Goal: Task Accomplishment & Management: Manage account settings

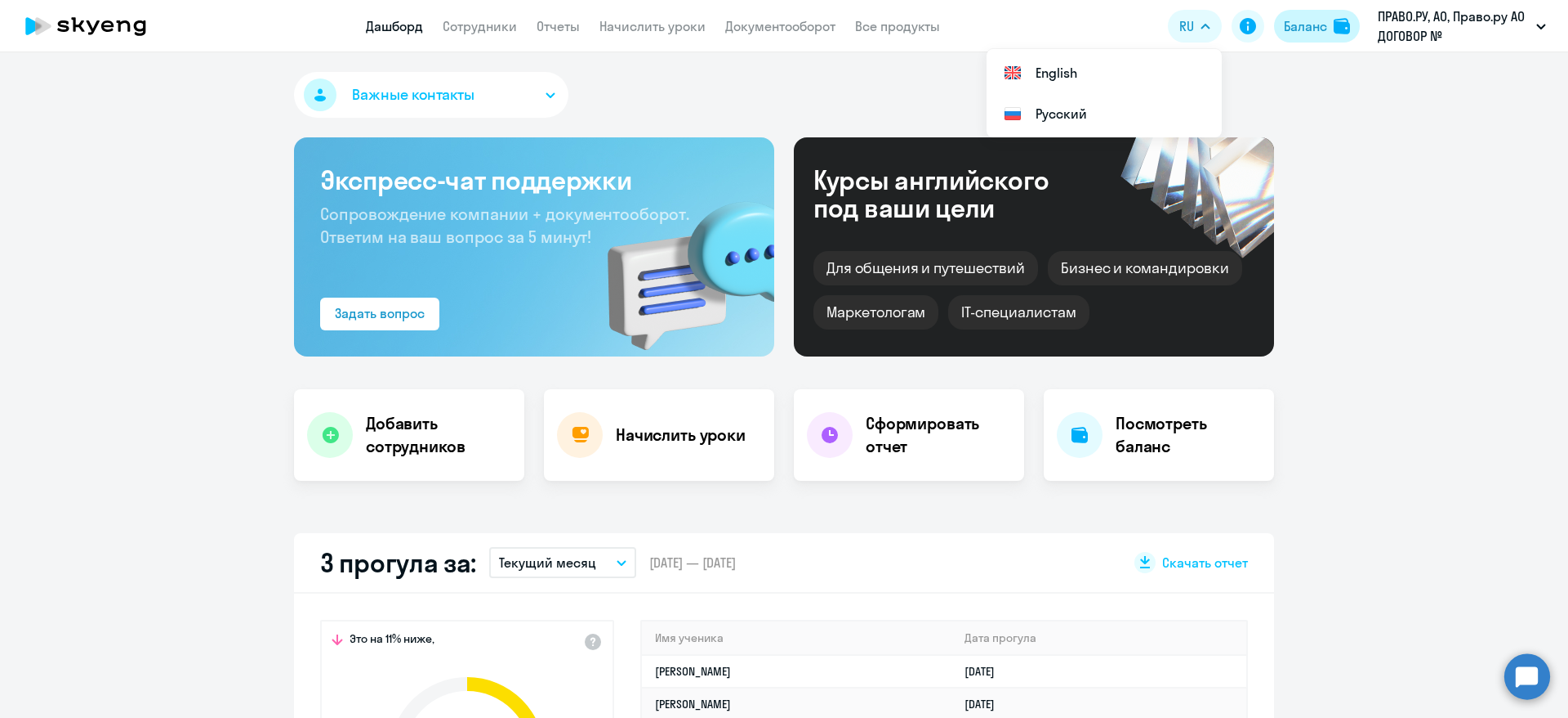
click at [1317, 30] on div "Баланс" at bounding box center [1306, 26] width 43 height 20
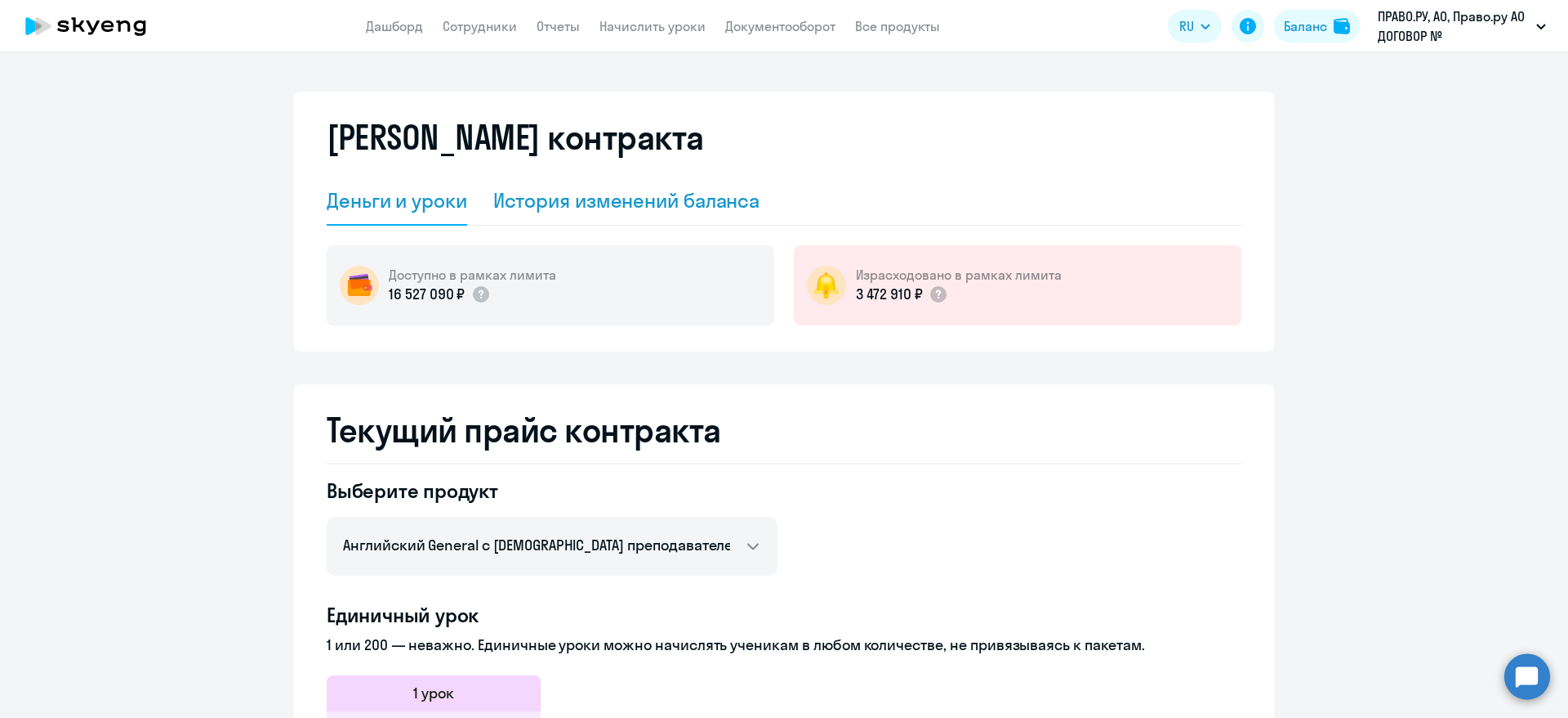
click at [638, 190] on div "История изменений баланса" at bounding box center [626, 199] width 267 height 26
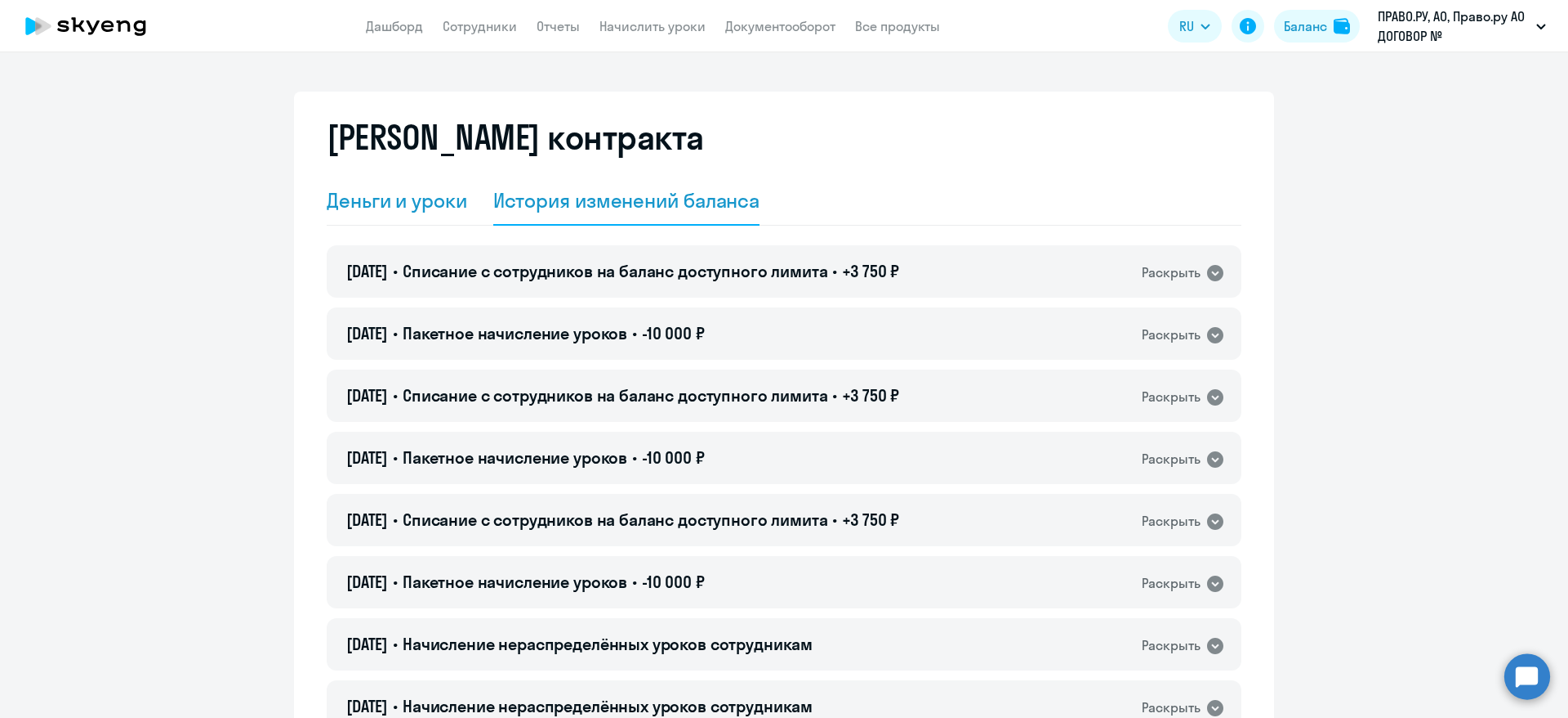
click at [419, 204] on div "Деньги и уроки" at bounding box center [397, 199] width 140 height 26
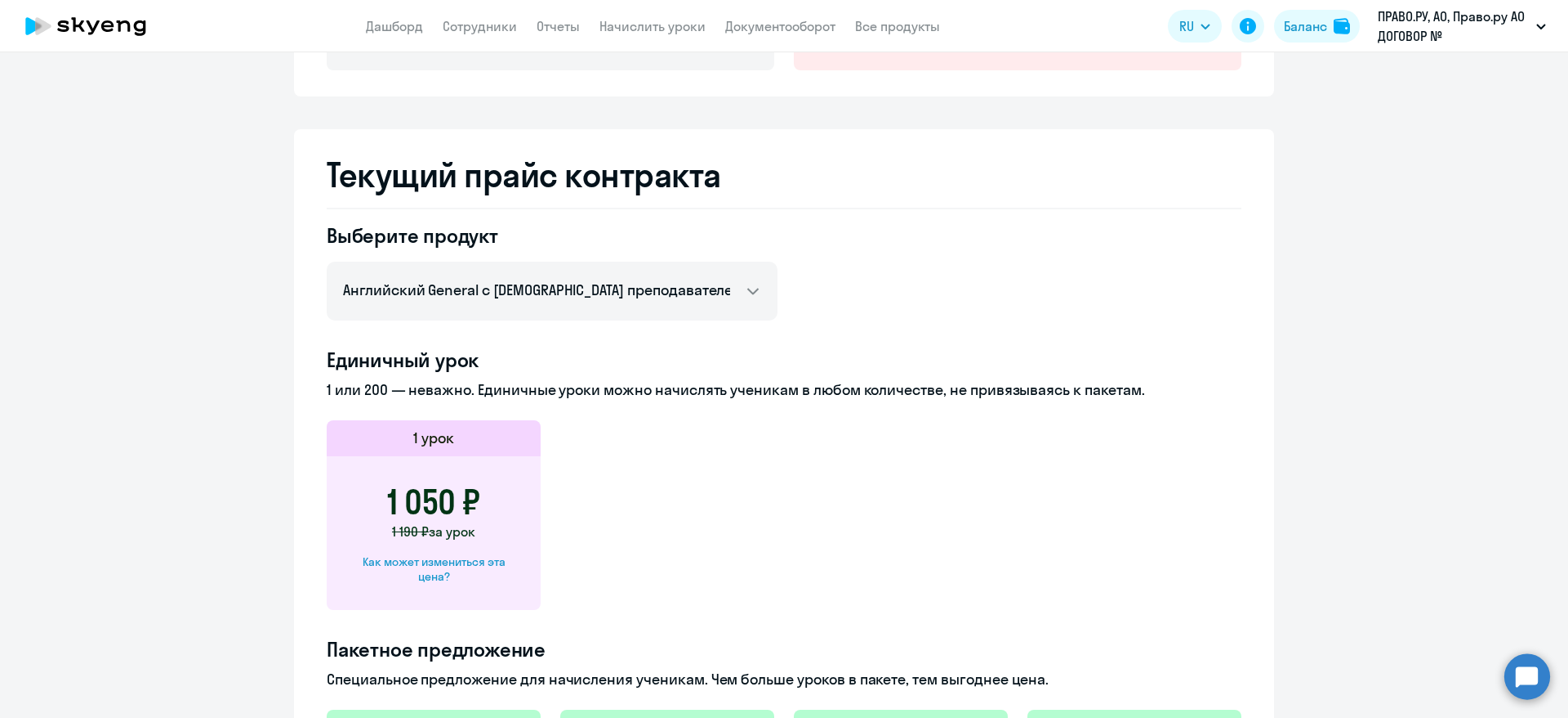
scroll to position [368, 0]
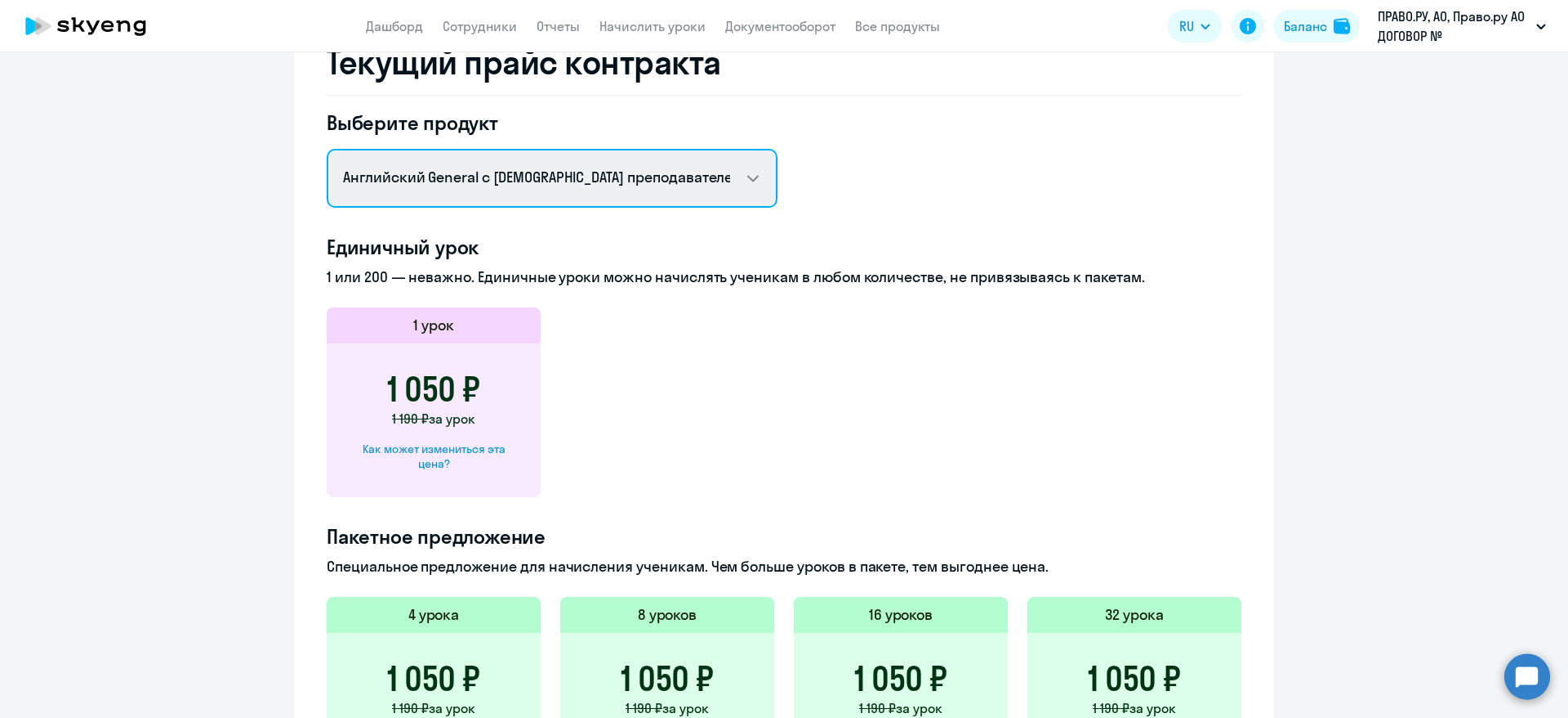
click at [719, 177] on select "Английский General с русскоговорящим преподавателем Премиум английский с русско…" at bounding box center [552, 178] width 451 height 58
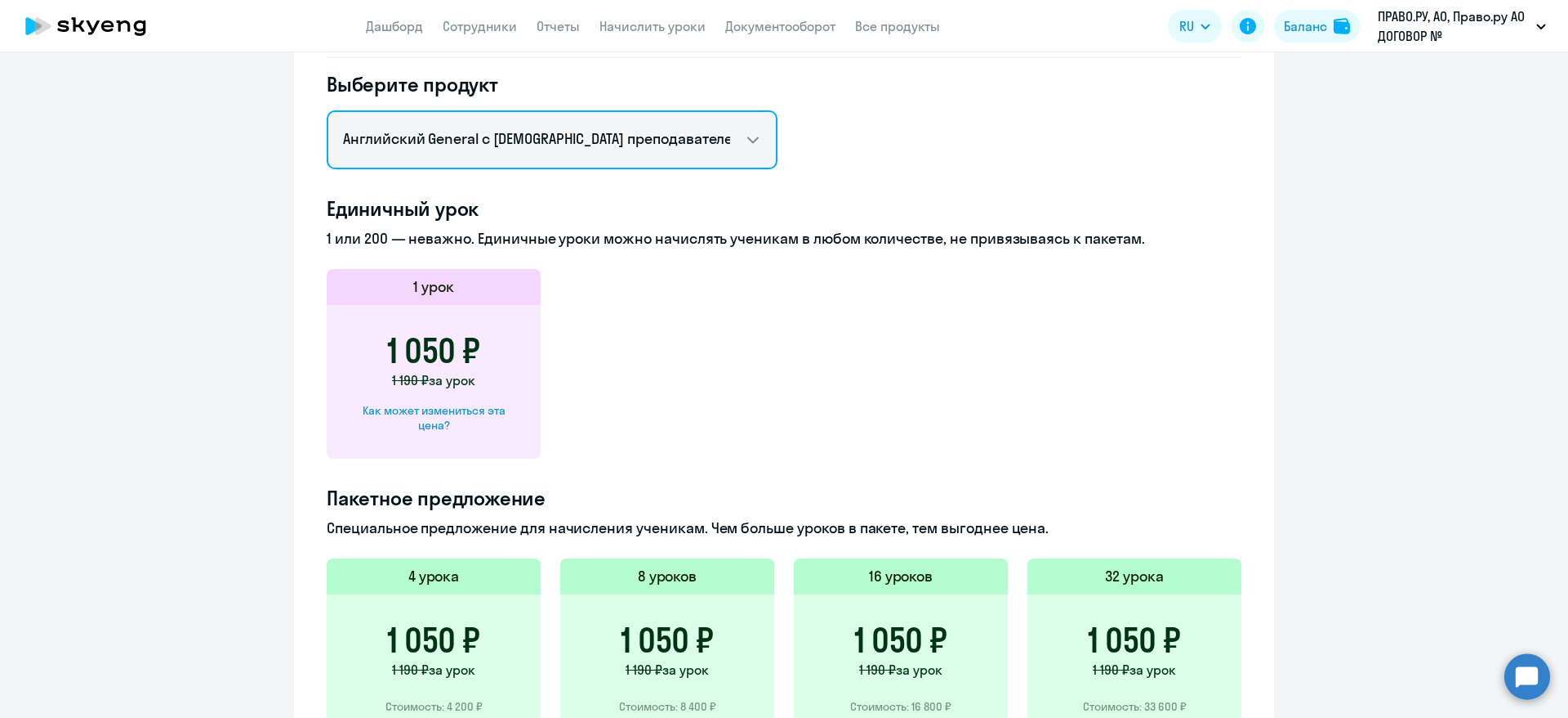
scroll to position [134, 0]
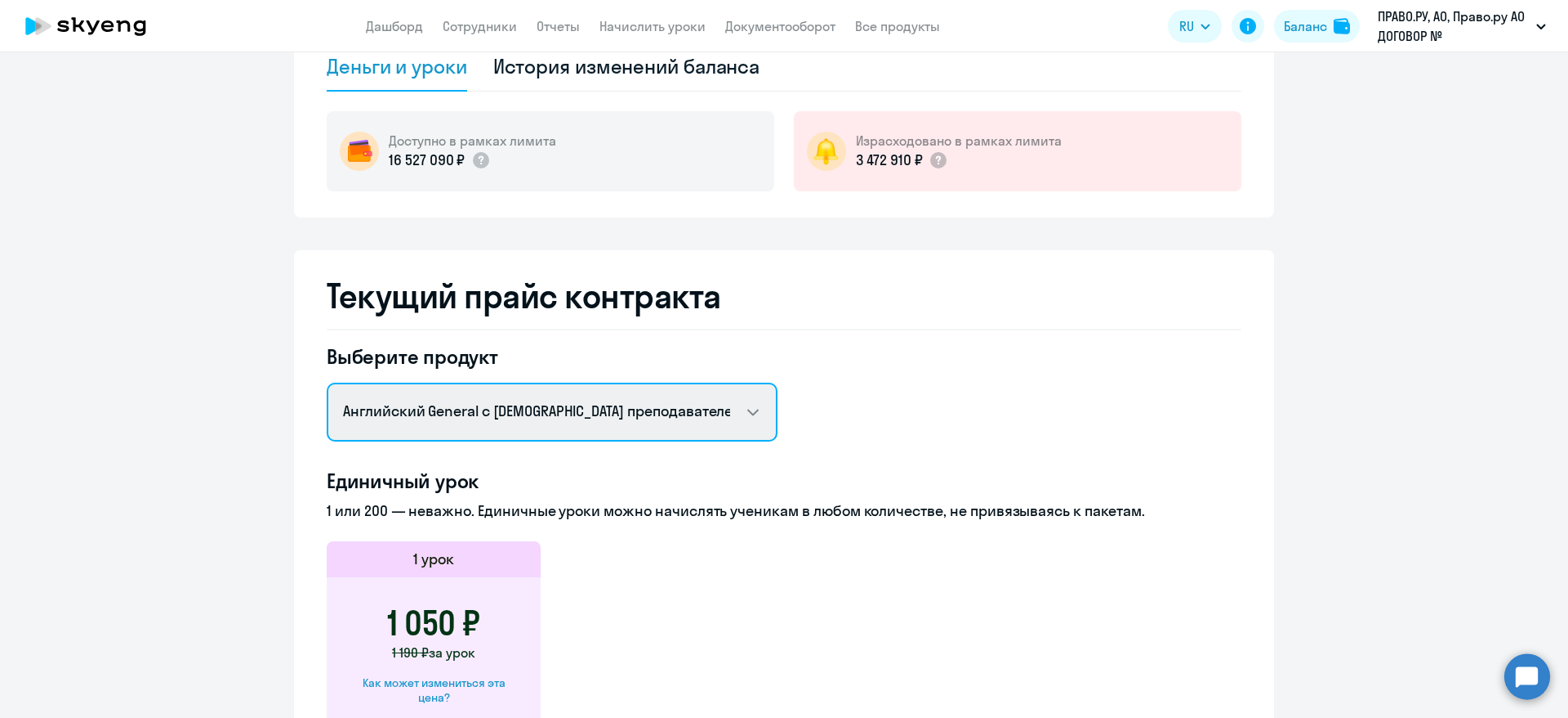
click at [704, 403] on select "Английский General с русскоговорящим преподавателем Премиум английский с русско…" at bounding box center [552, 412] width 451 height 58
select select "french_adult_f2g_base"
click at [327, 383] on select "Английский General с русскоговорящим преподавателем Премиум английский с русско…" at bounding box center [552, 412] width 451 height 58
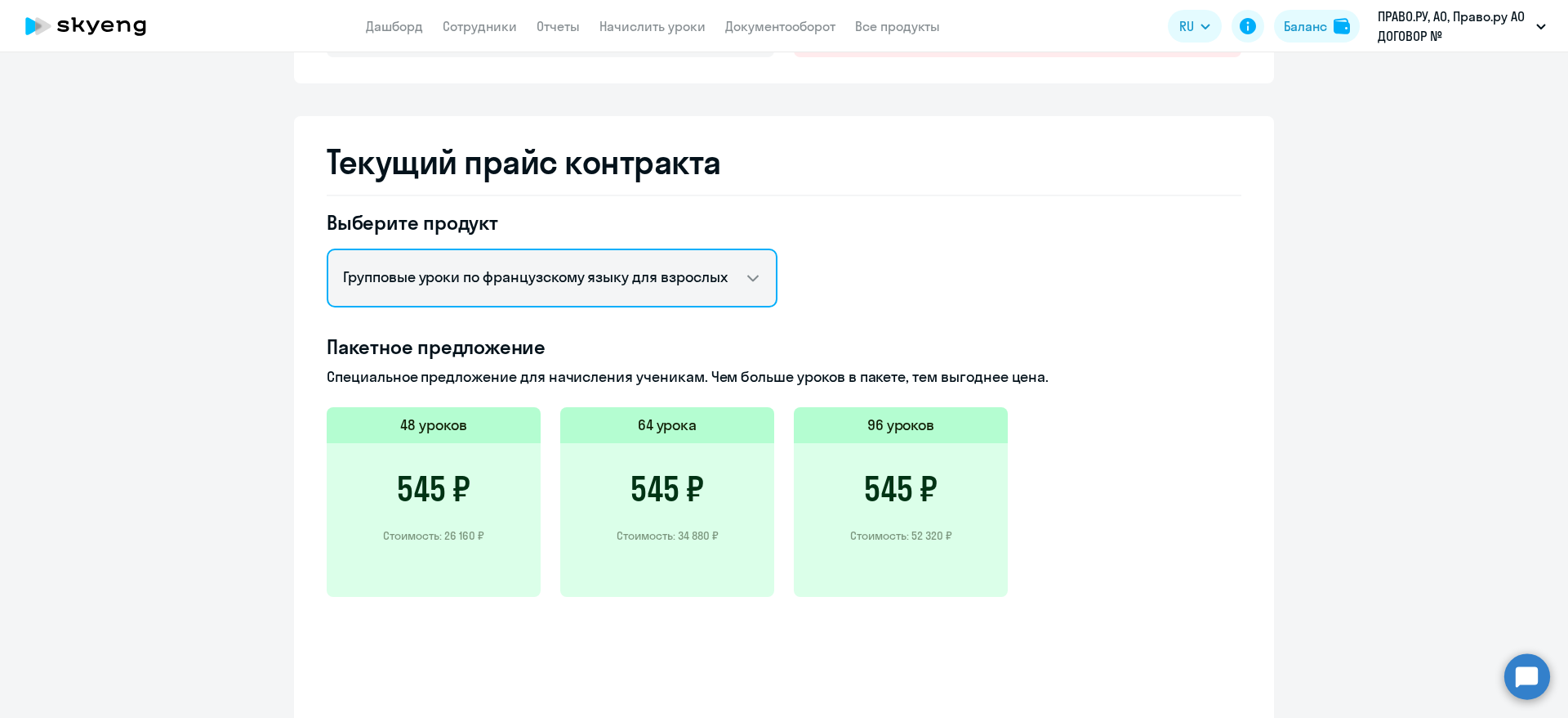
scroll to position [12, 0]
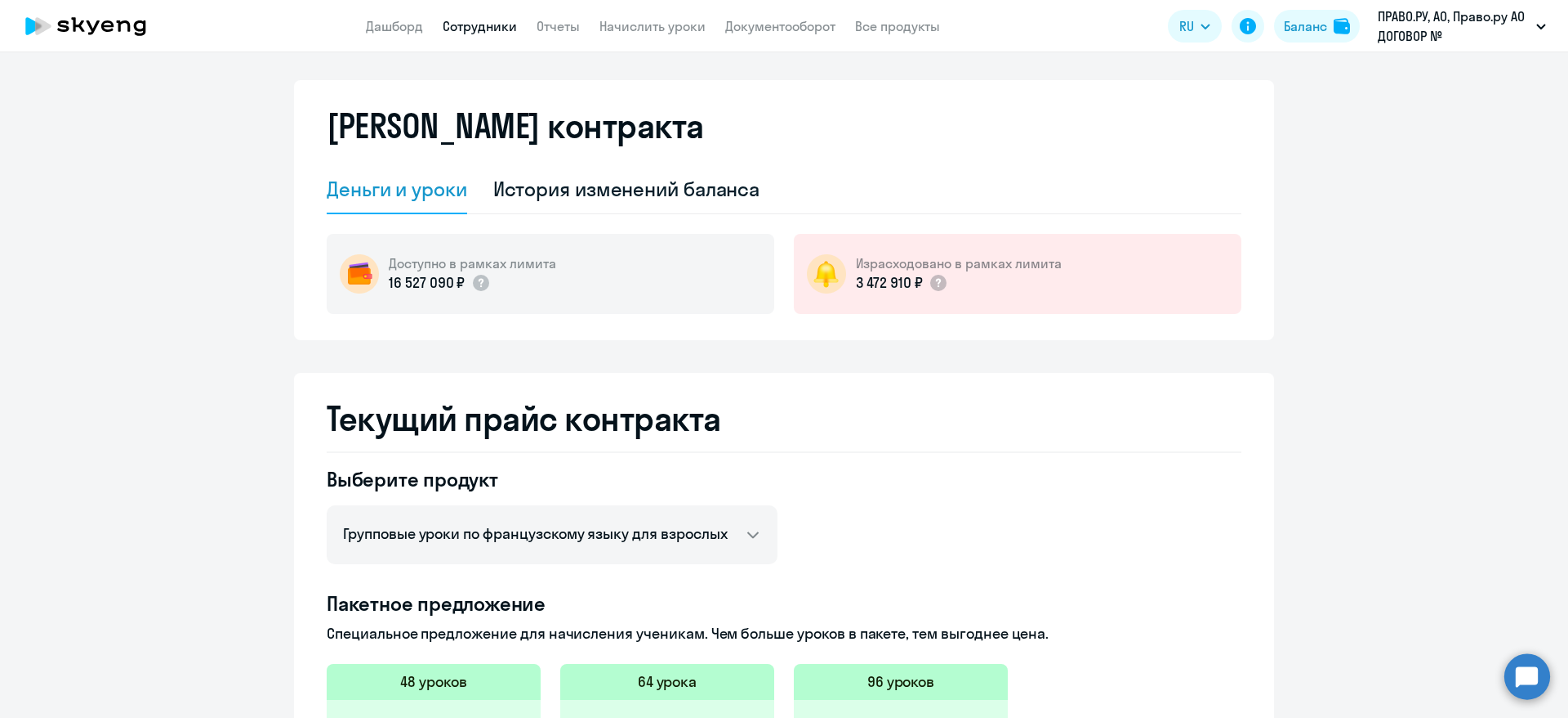
click at [491, 30] on link "Сотрудники" at bounding box center [480, 26] width 75 height 16
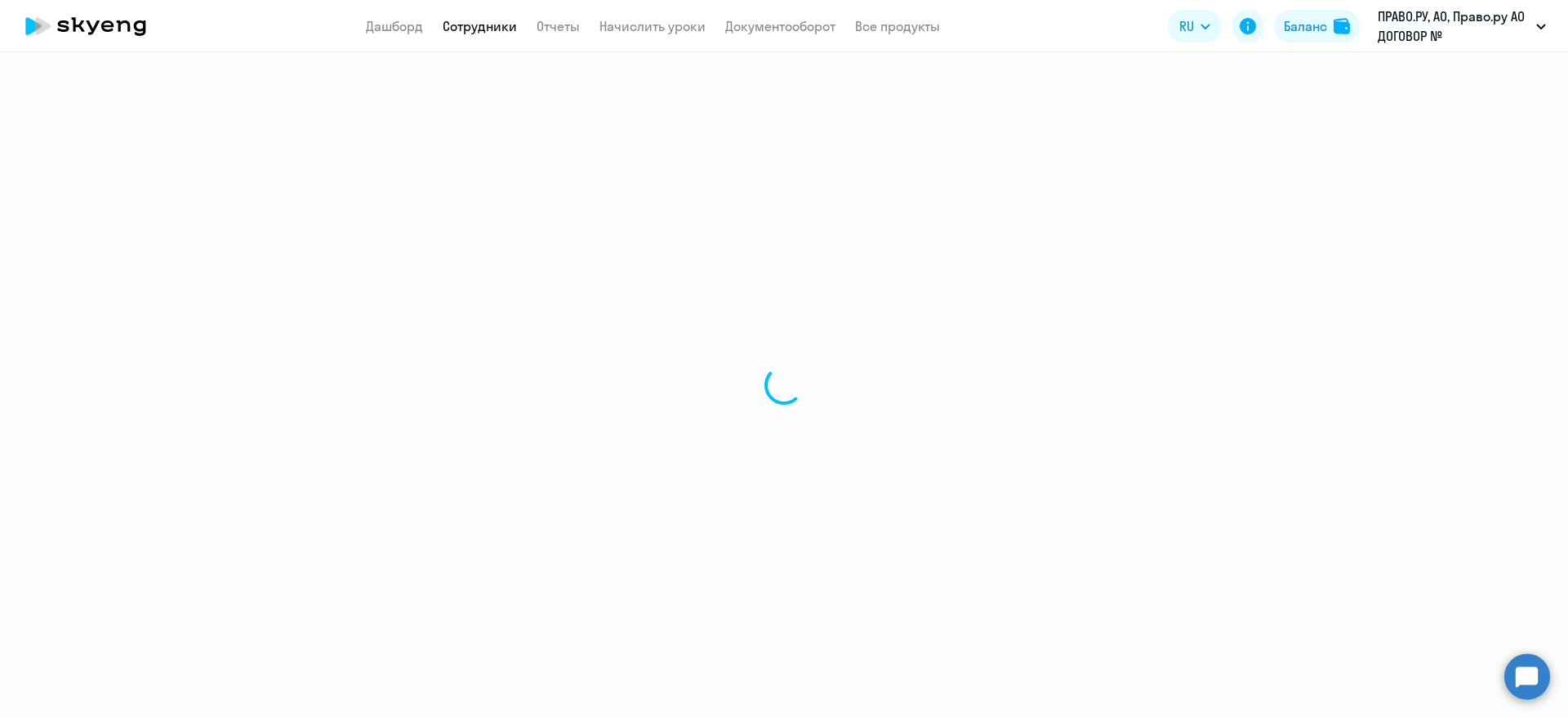
select select "30"
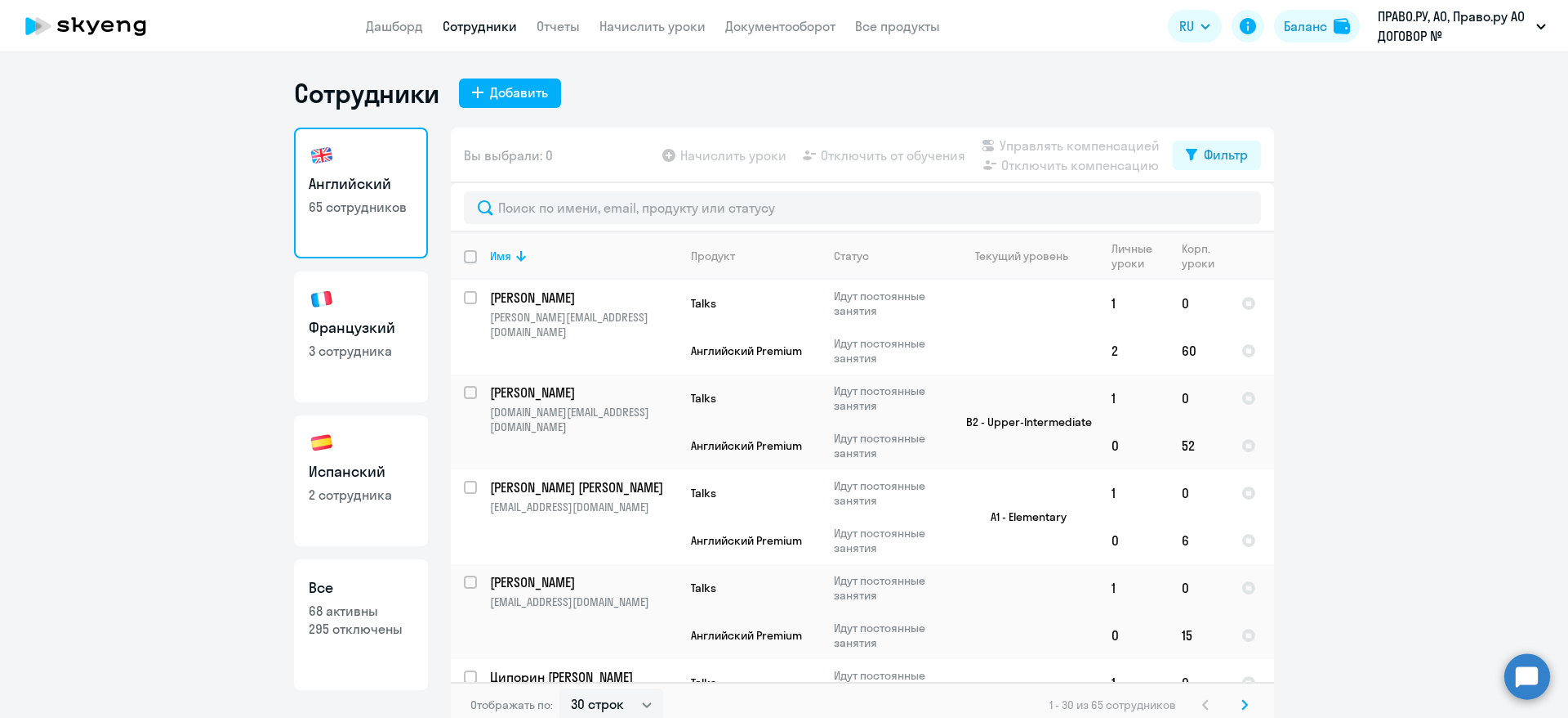
click at [344, 317] on h3 "Французкий" at bounding box center [361, 328] width 104 height 22
select select "30"
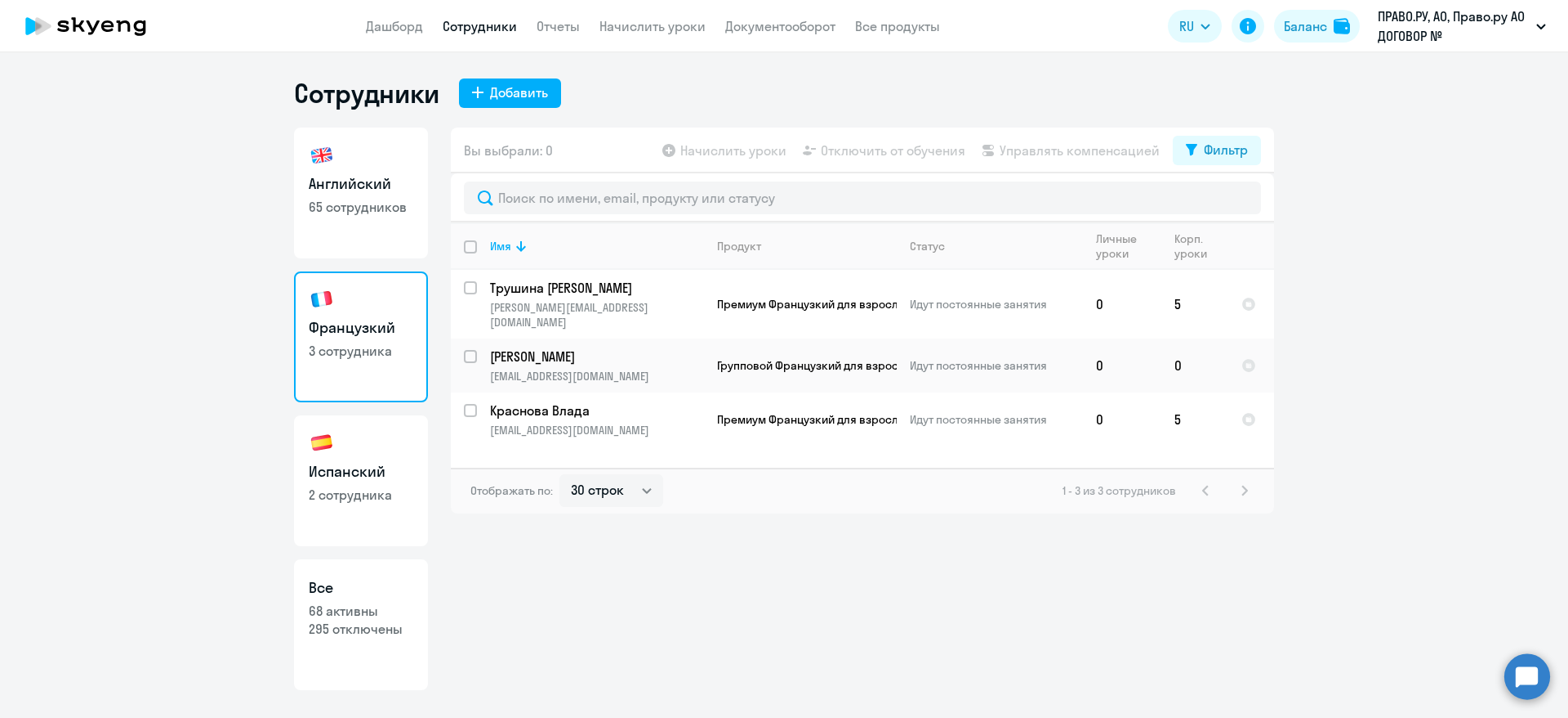
click at [374, 475] on h3 "Испанский" at bounding box center [361, 472] width 104 height 22
select select "30"
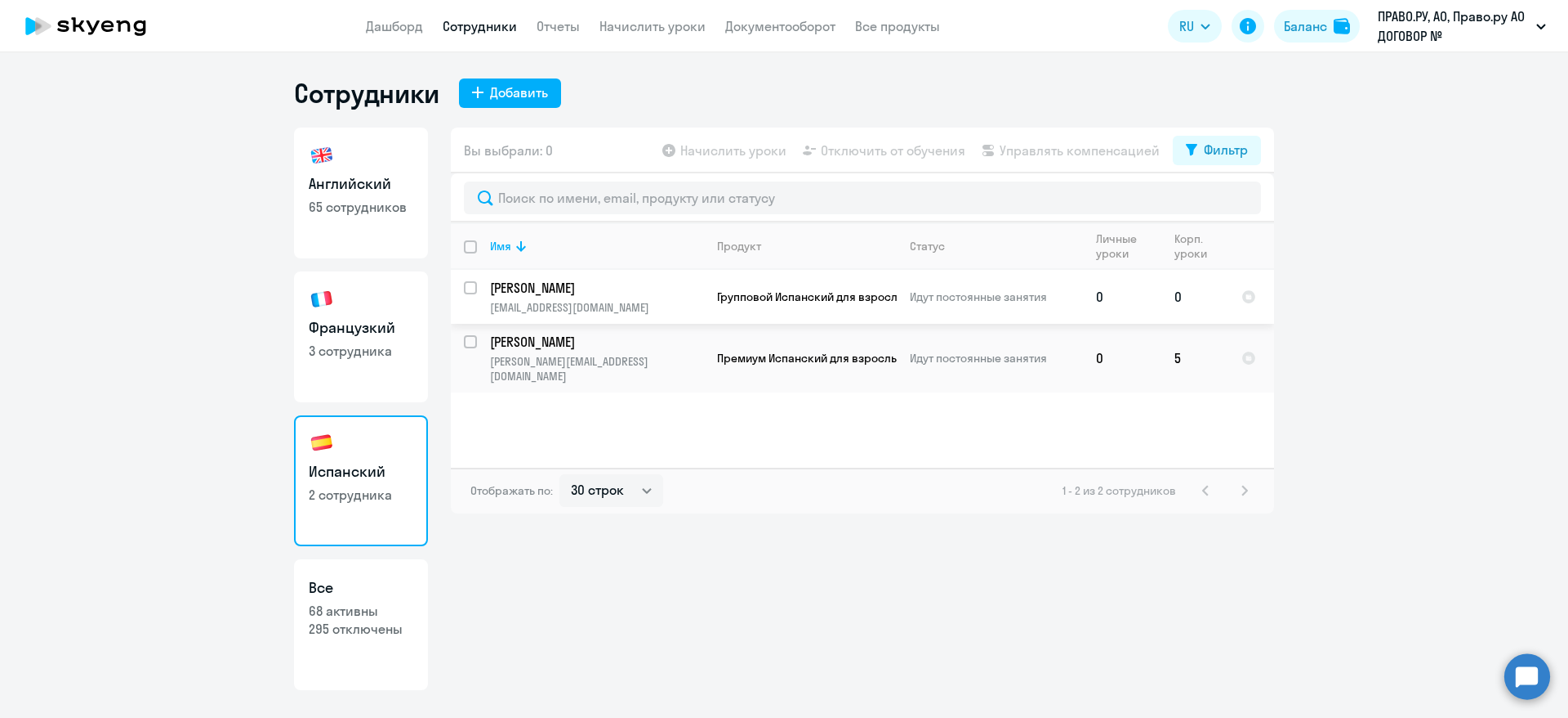
click at [464, 285] on input "select row 42891355" at bounding box center [480, 297] width 32 height 32
checkbox input "true"
click at [727, 147] on span "Начислить уроки" at bounding box center [734, 150] width 106 height 20
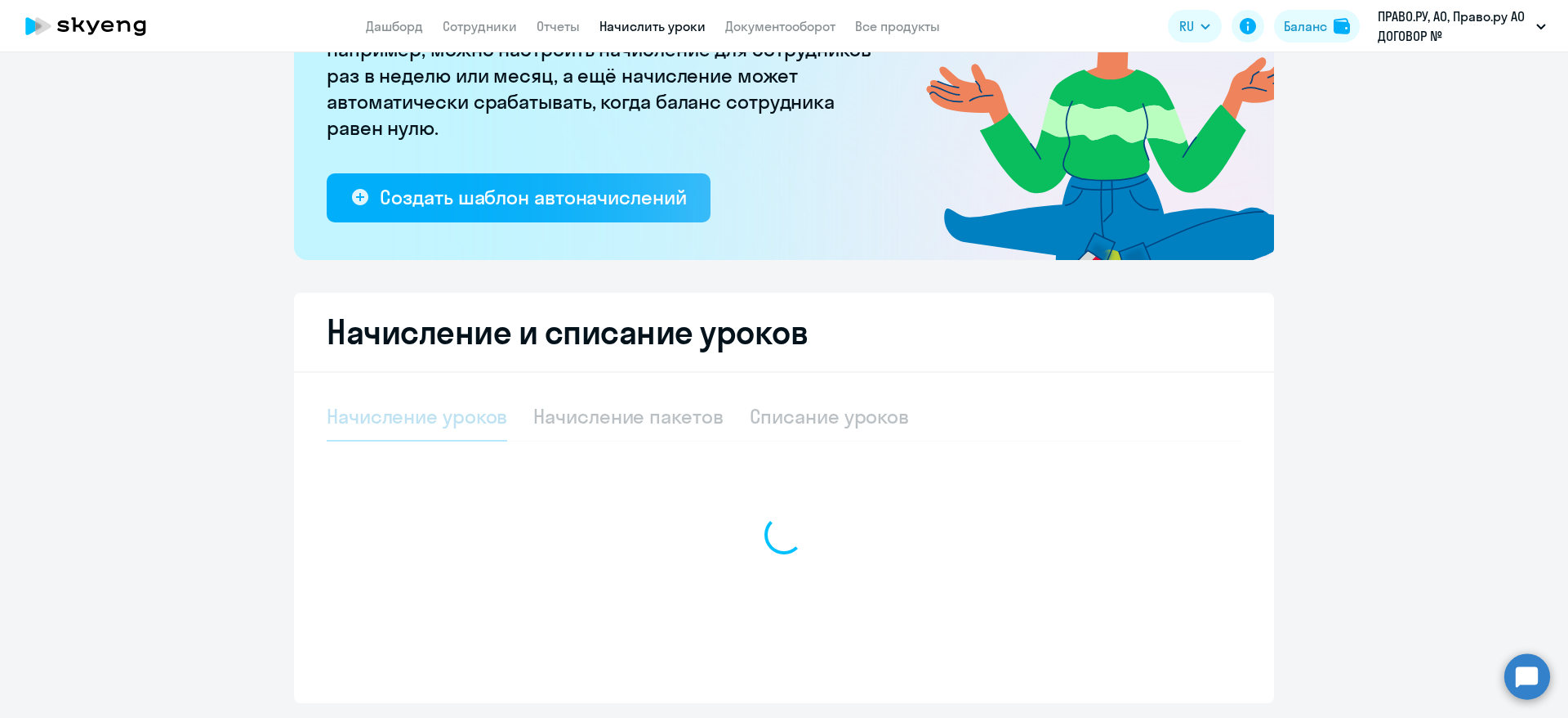
select select "10"
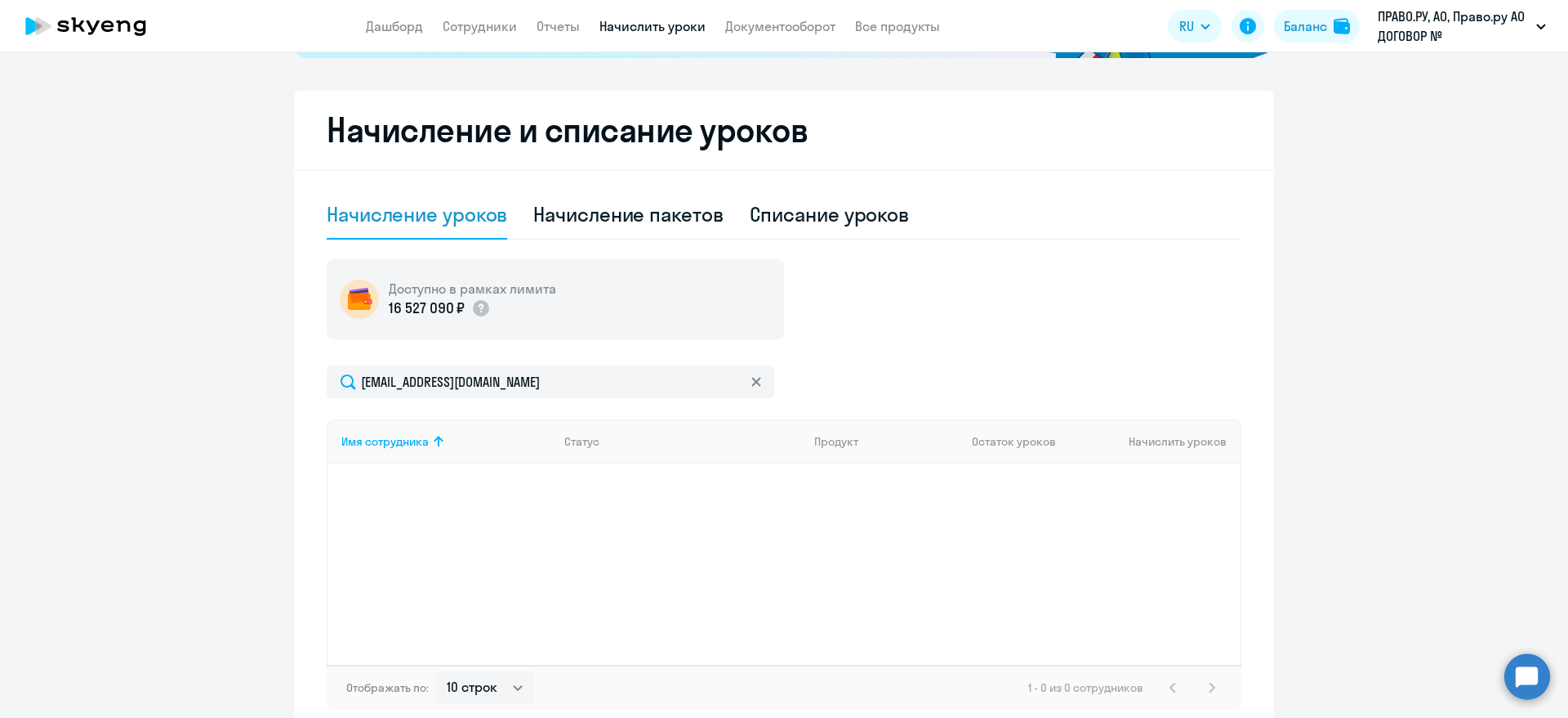
scroll to position [361, 0]
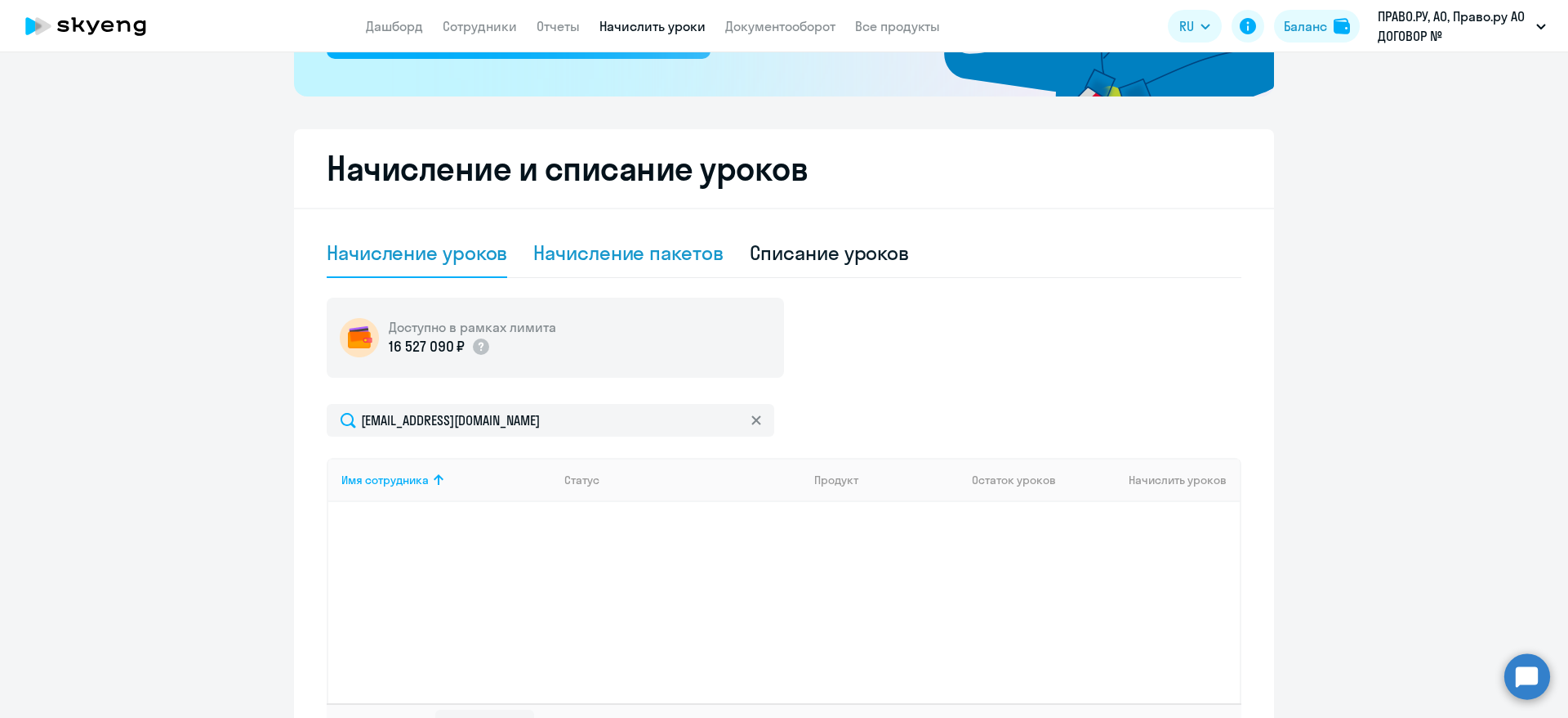
click at [622, 244] on div "Начисление пакетов" at bounding box center [628, 252] width 189 height 26
select select "10"
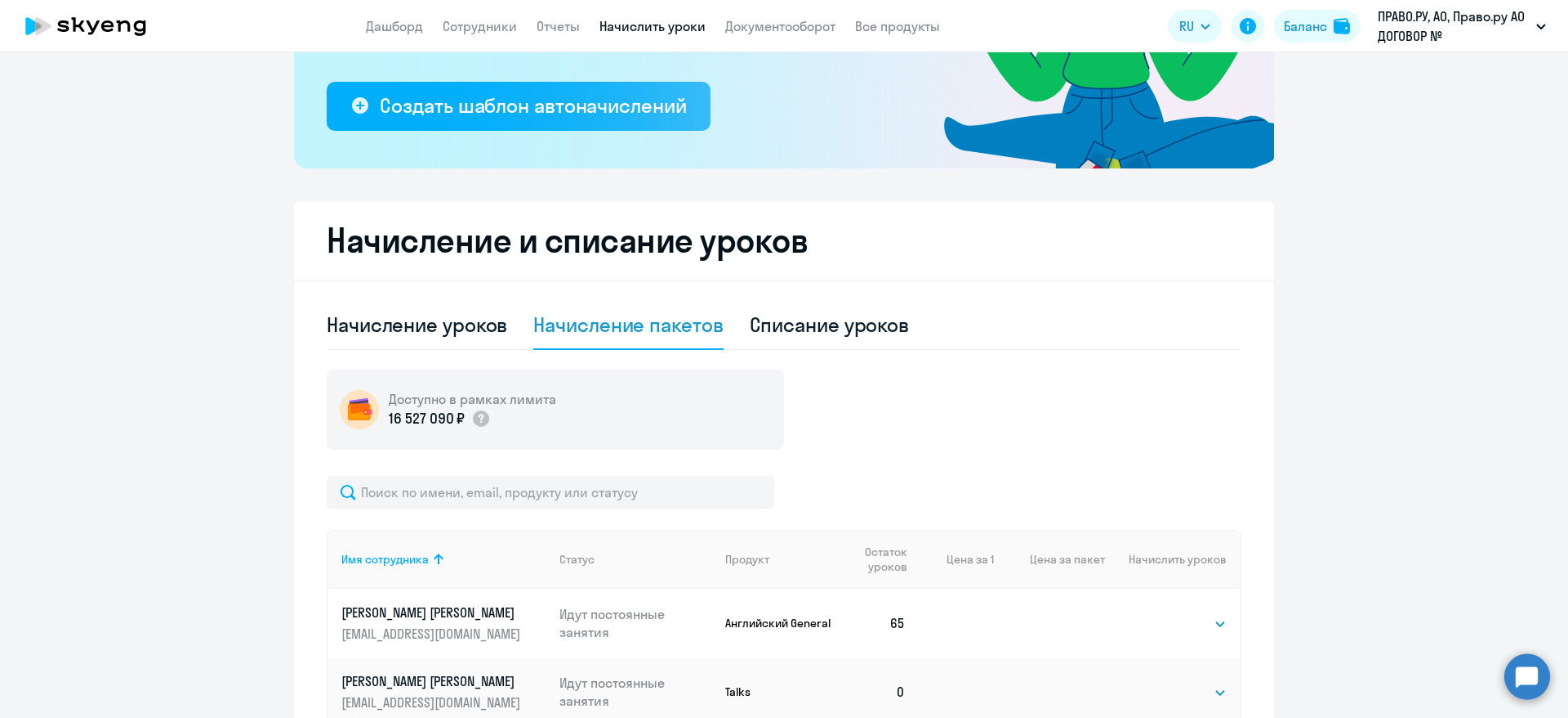
scroll to position [0, 0]
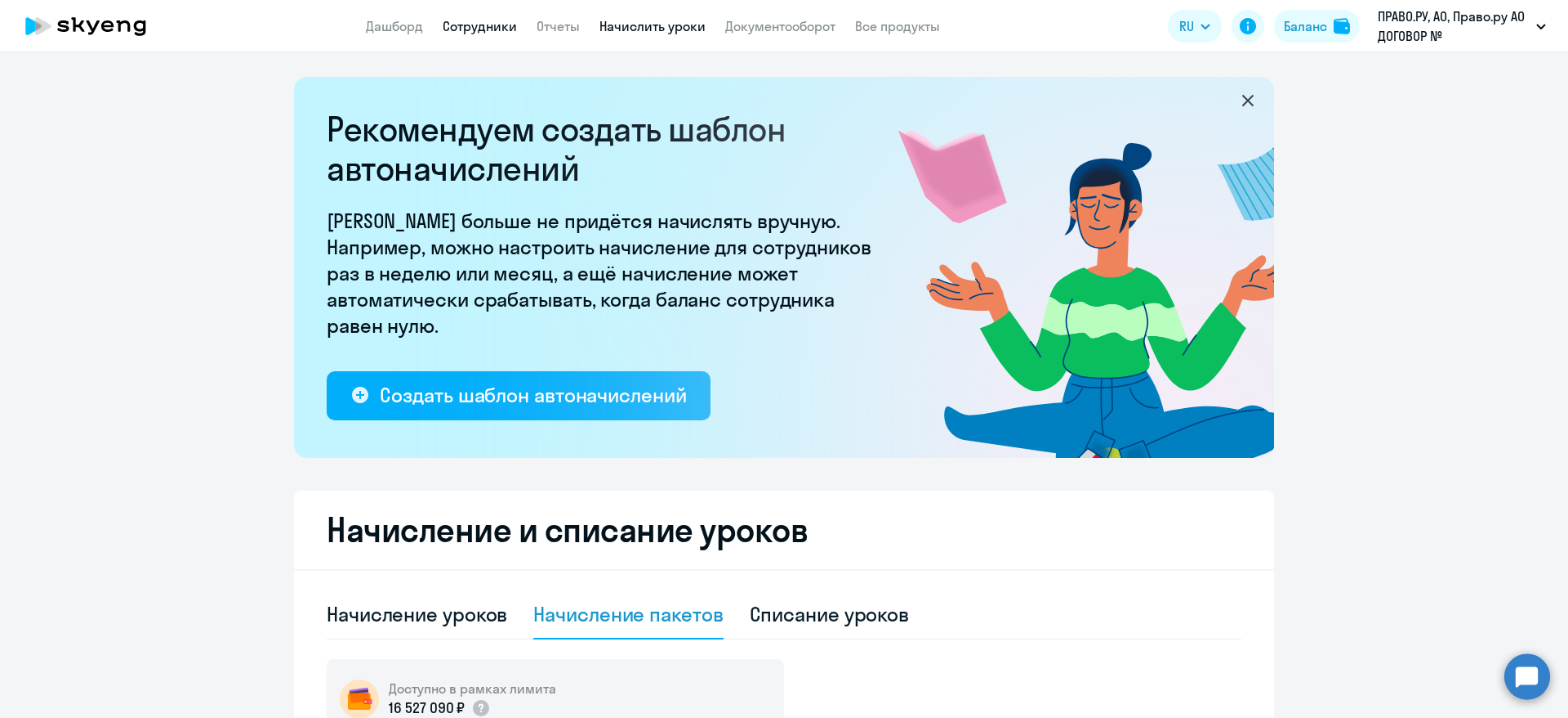
click at [455, 24] on link "Сотрудники" at bounding box center [480, 26] width 75 height 16
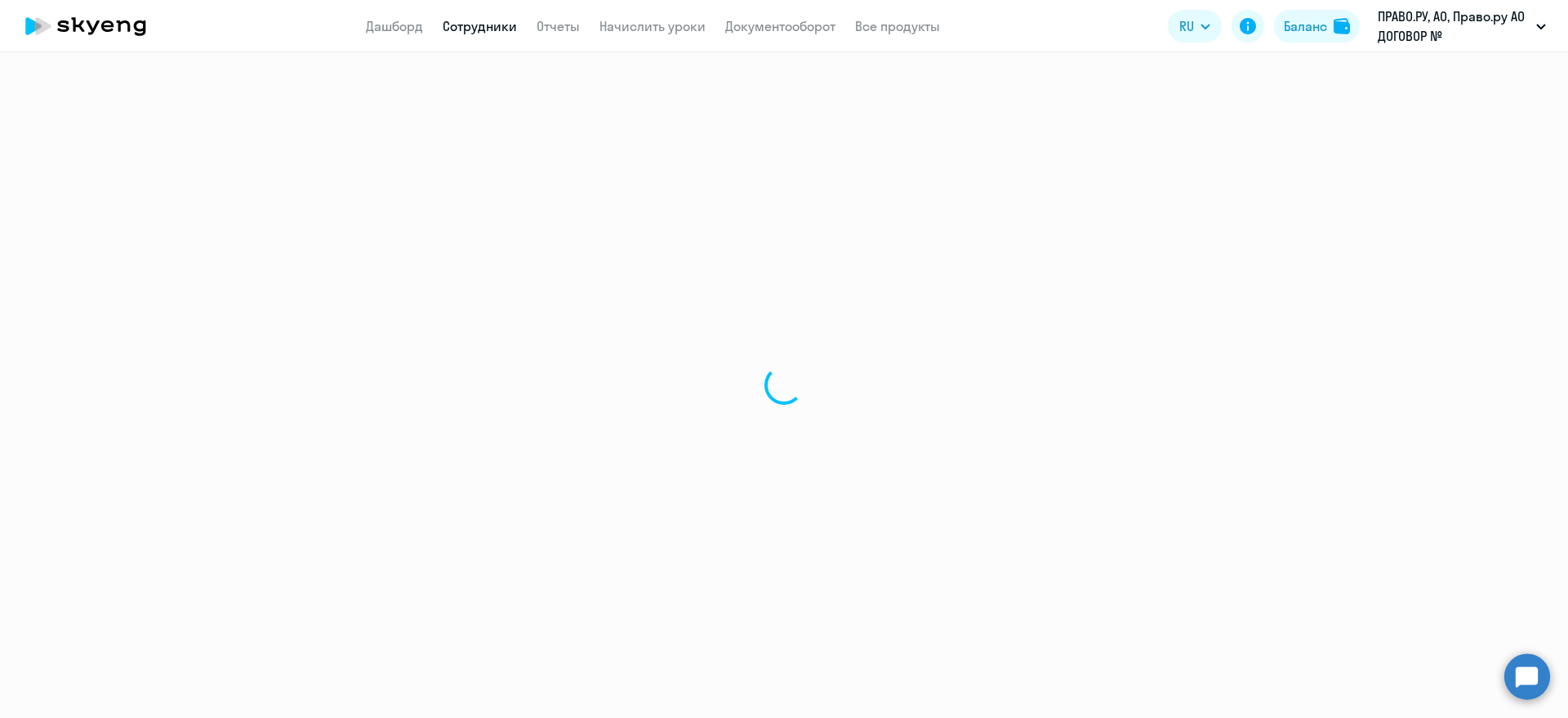
select select "30"
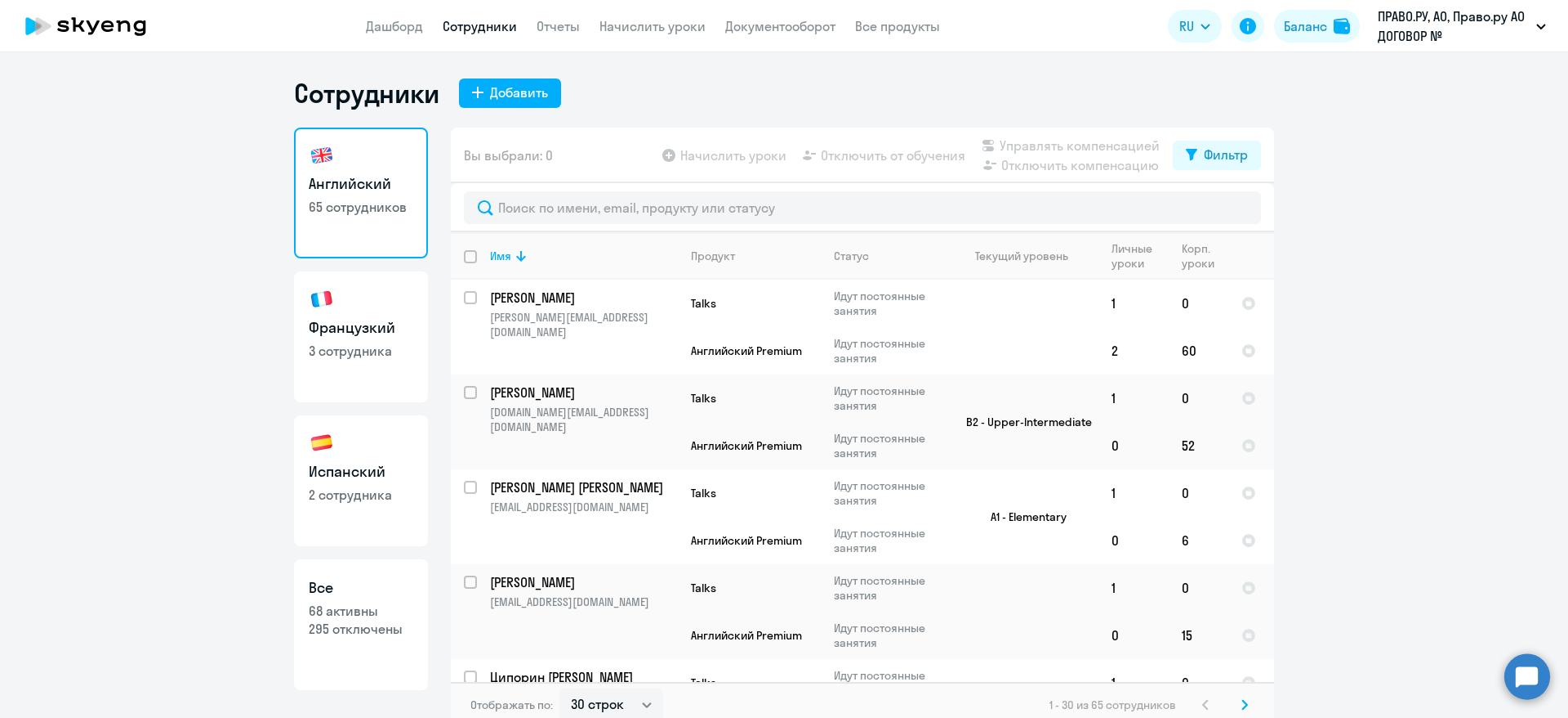
click at [357, 339] on link "Французкий 3 сотрудника" at bounding box center [360, 337] width 134 height 131
select select "30"
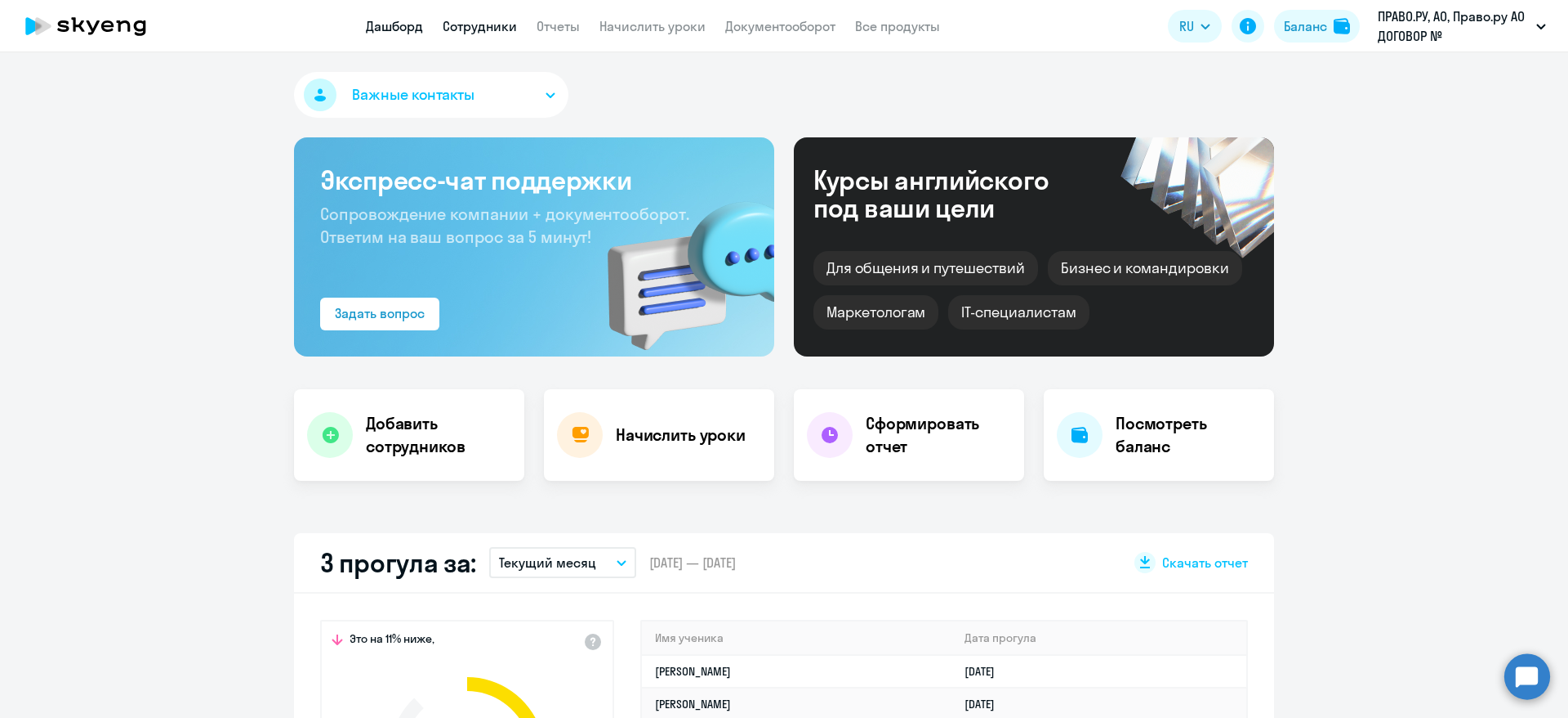
click at [496, 30] on link "Сотрудники" at bounding box center [480, 26] width 75 height 16
select select "30"
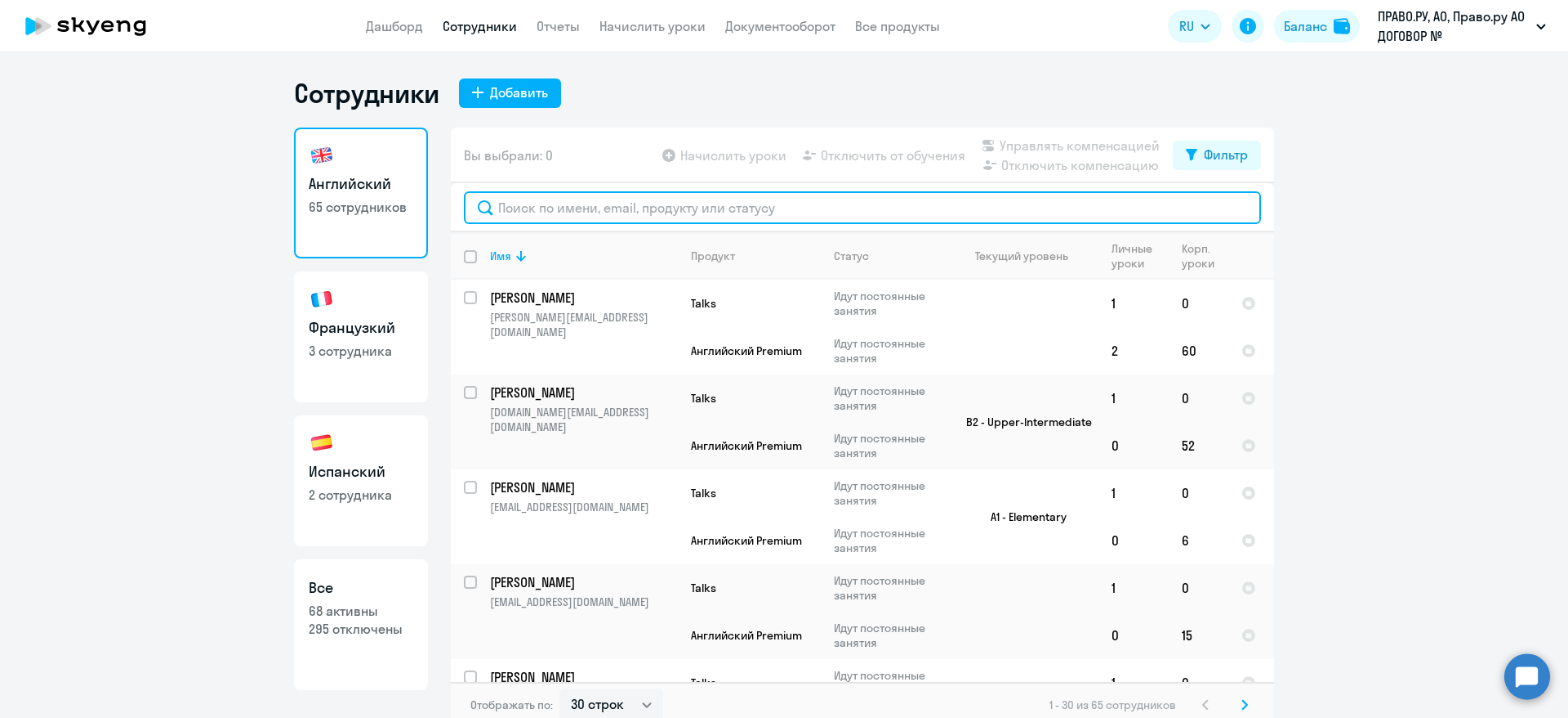
click at [583, 206] on input "text" at bounding box center [863, 208] width 797 height 32
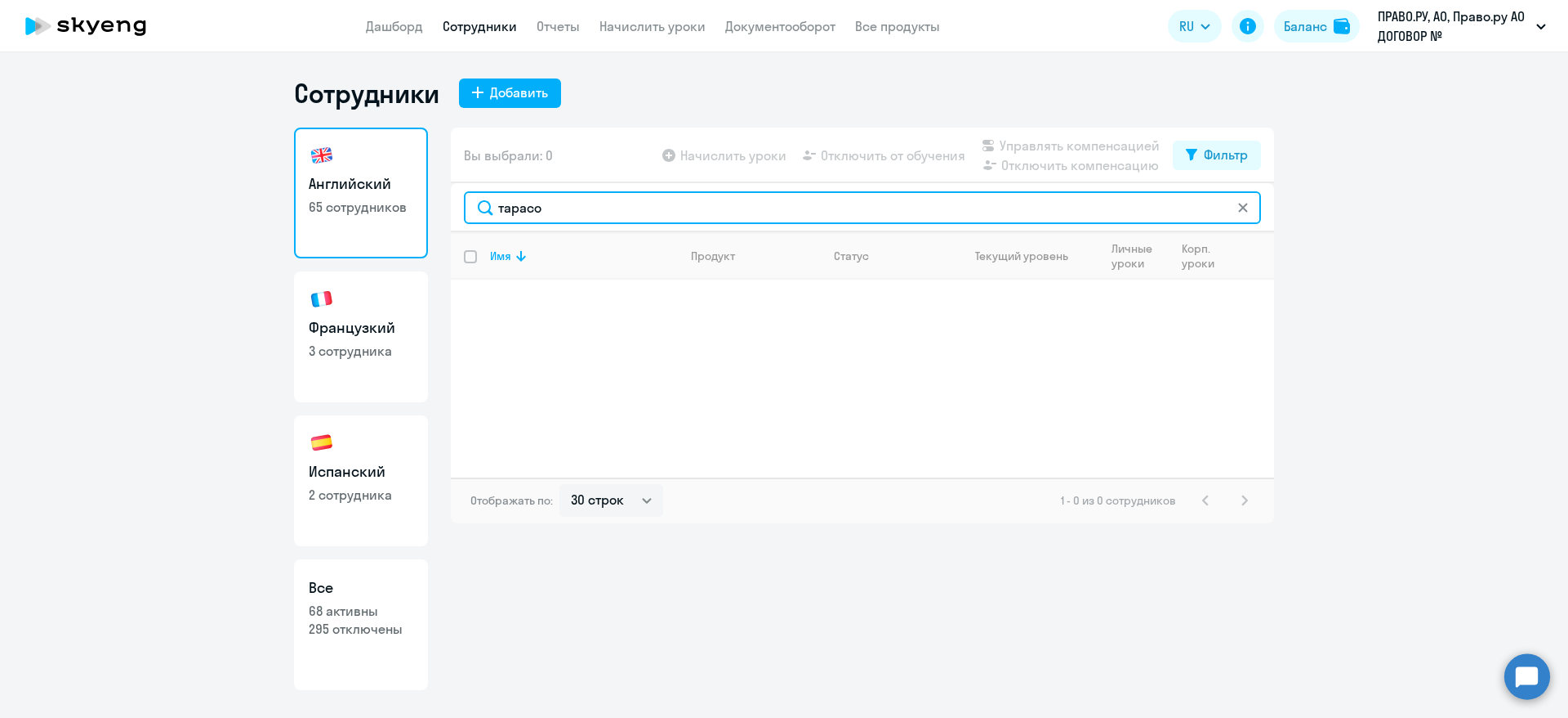
type input "тарасо"
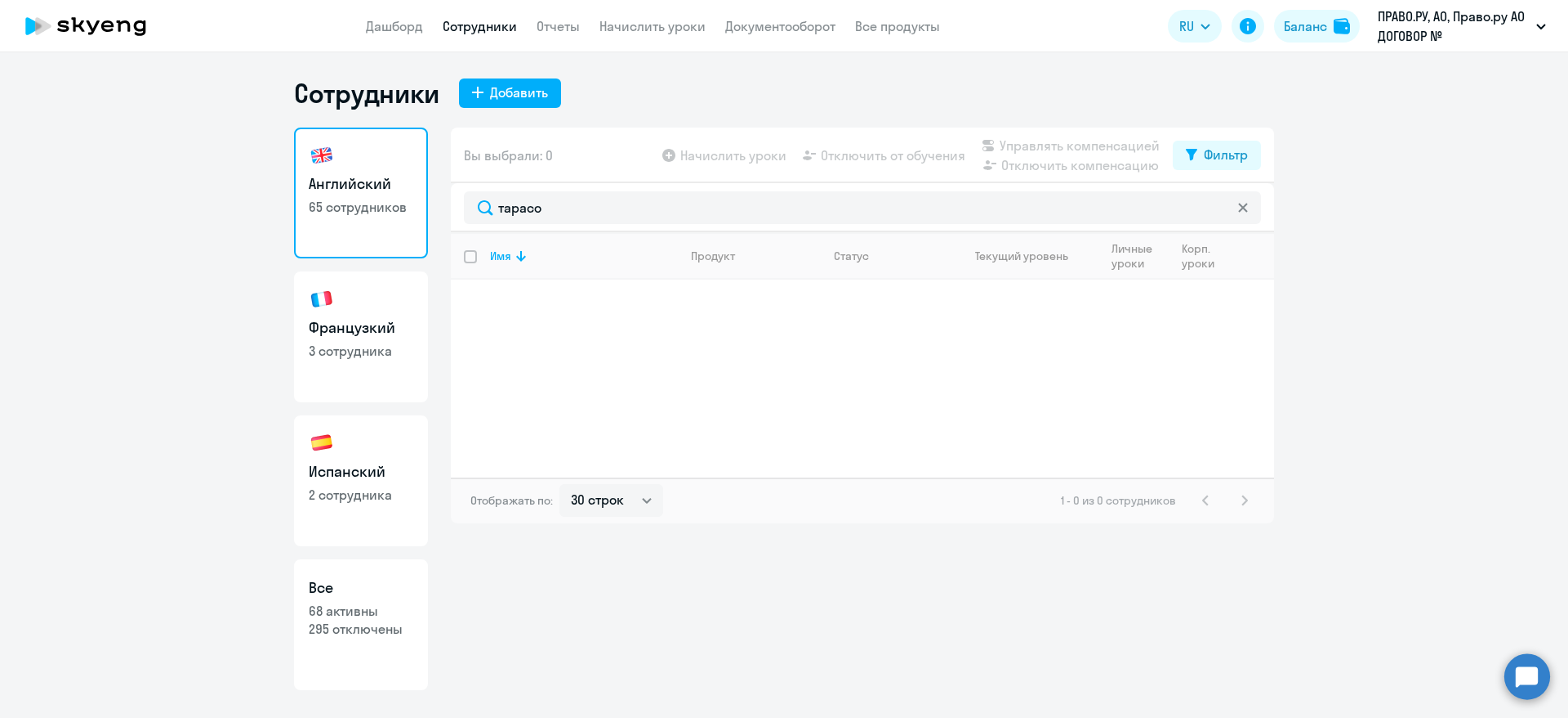
click at [356, 342] on p "3 сотрудника" at bounding box center [361, 350] width 104 height 18
select select "30"
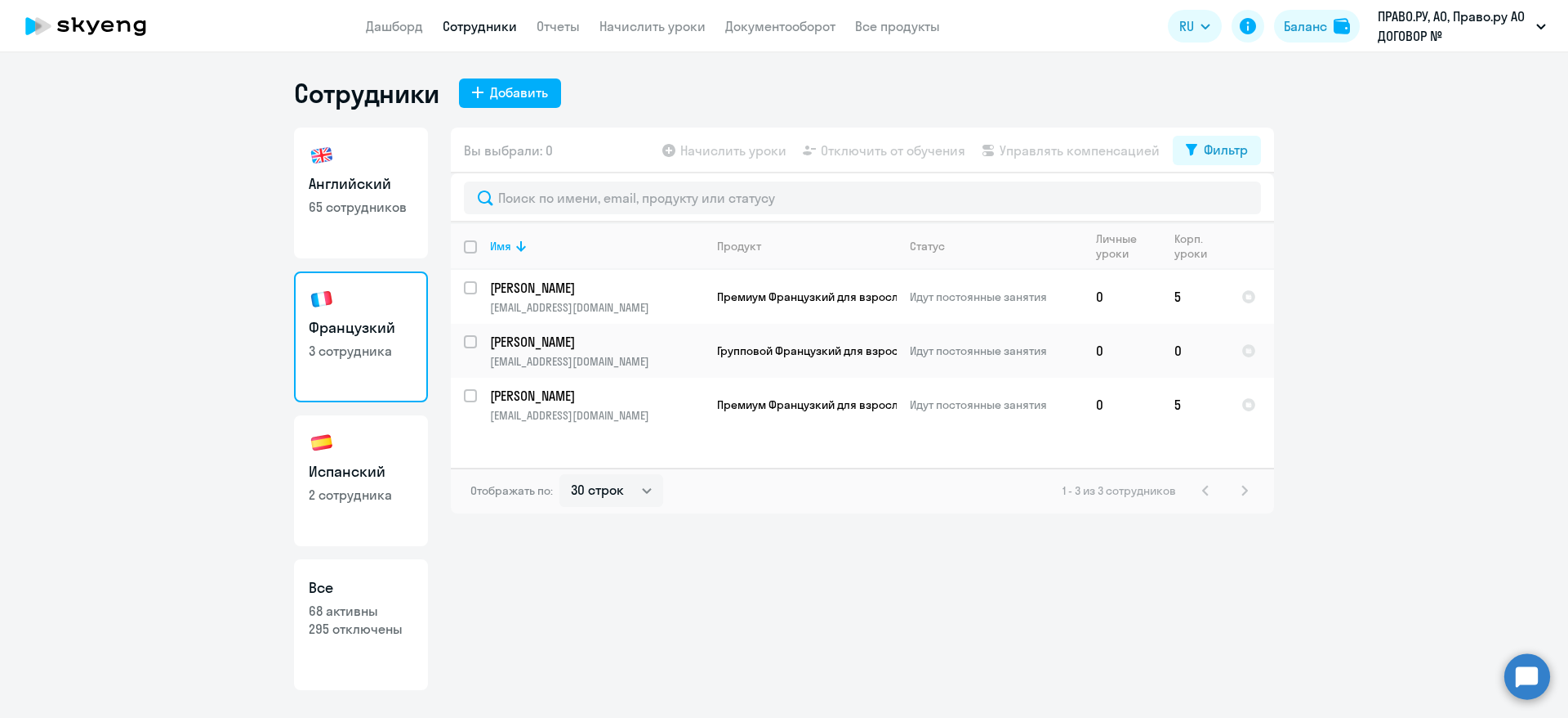
click at [382, 475] on h3 "Испанский" at bounding box center [361, 472] width 104 height 22
select select "30"
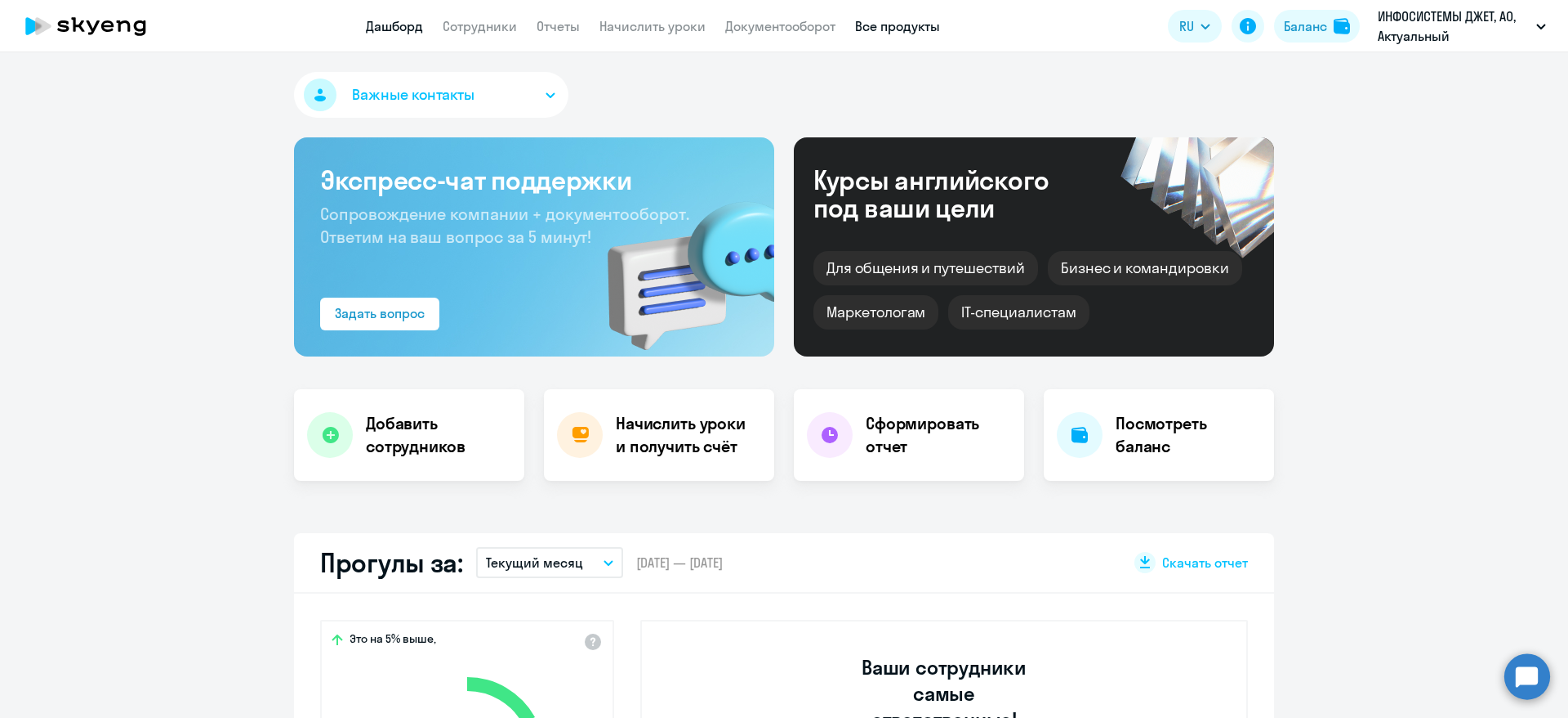
click at [902, 28] on link "Все продукты" at bounding box center [897, 26] width 85 height 16
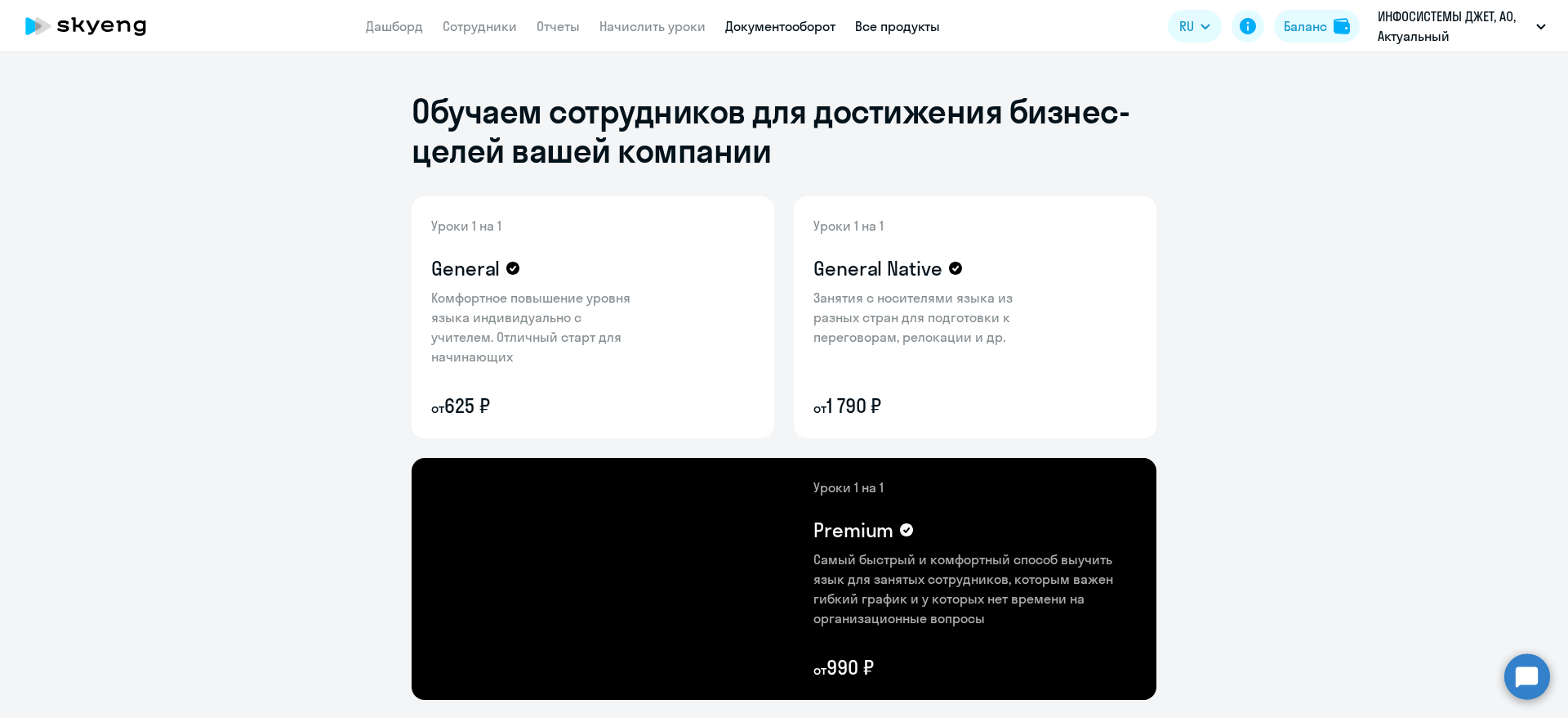
click at [798, 22] on link "Документооборот" at bounding box center [780, 26] width 110 height 16
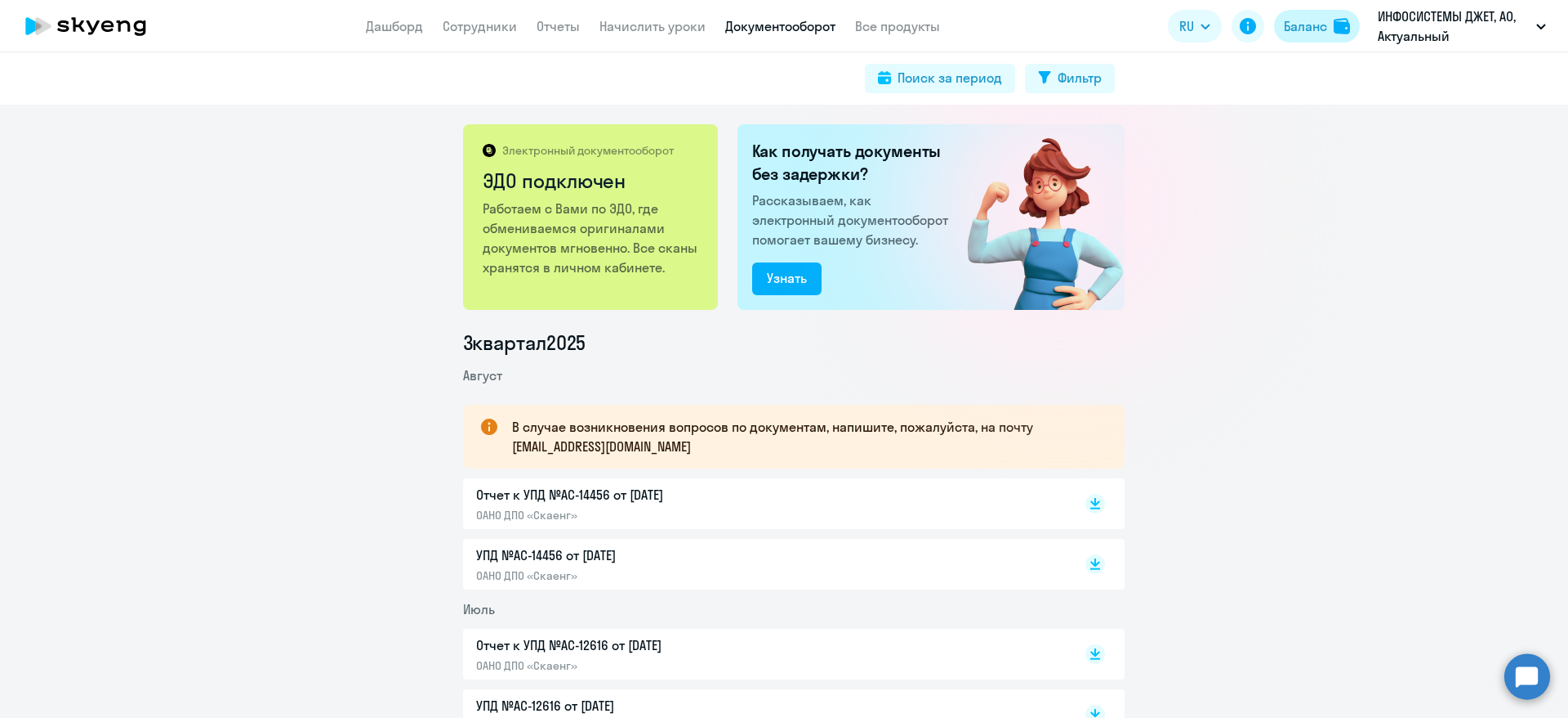
click at [1313, 25] on div "Баланс" at bounding box center [1306, 26] width 43 height 20
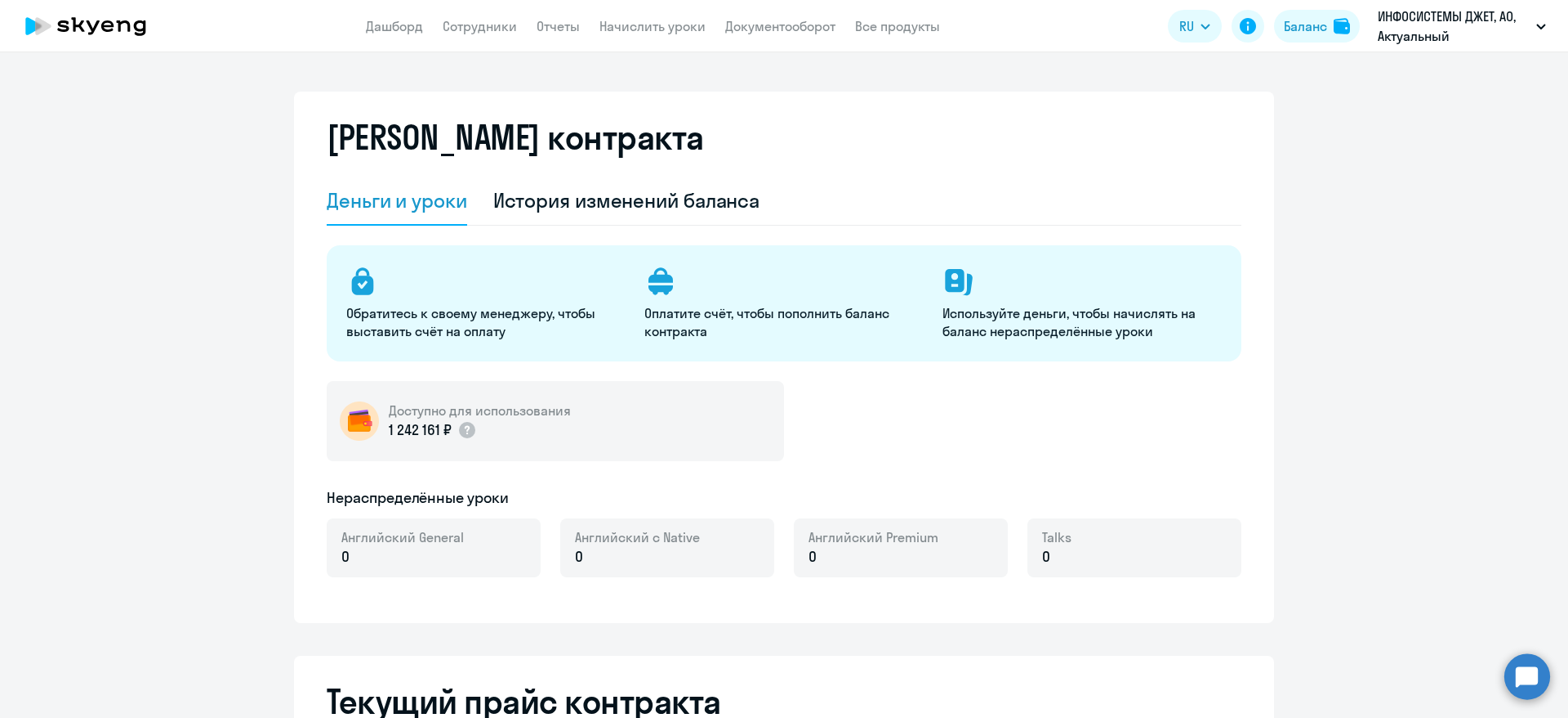
select select "english_adult_not_native_speaker"
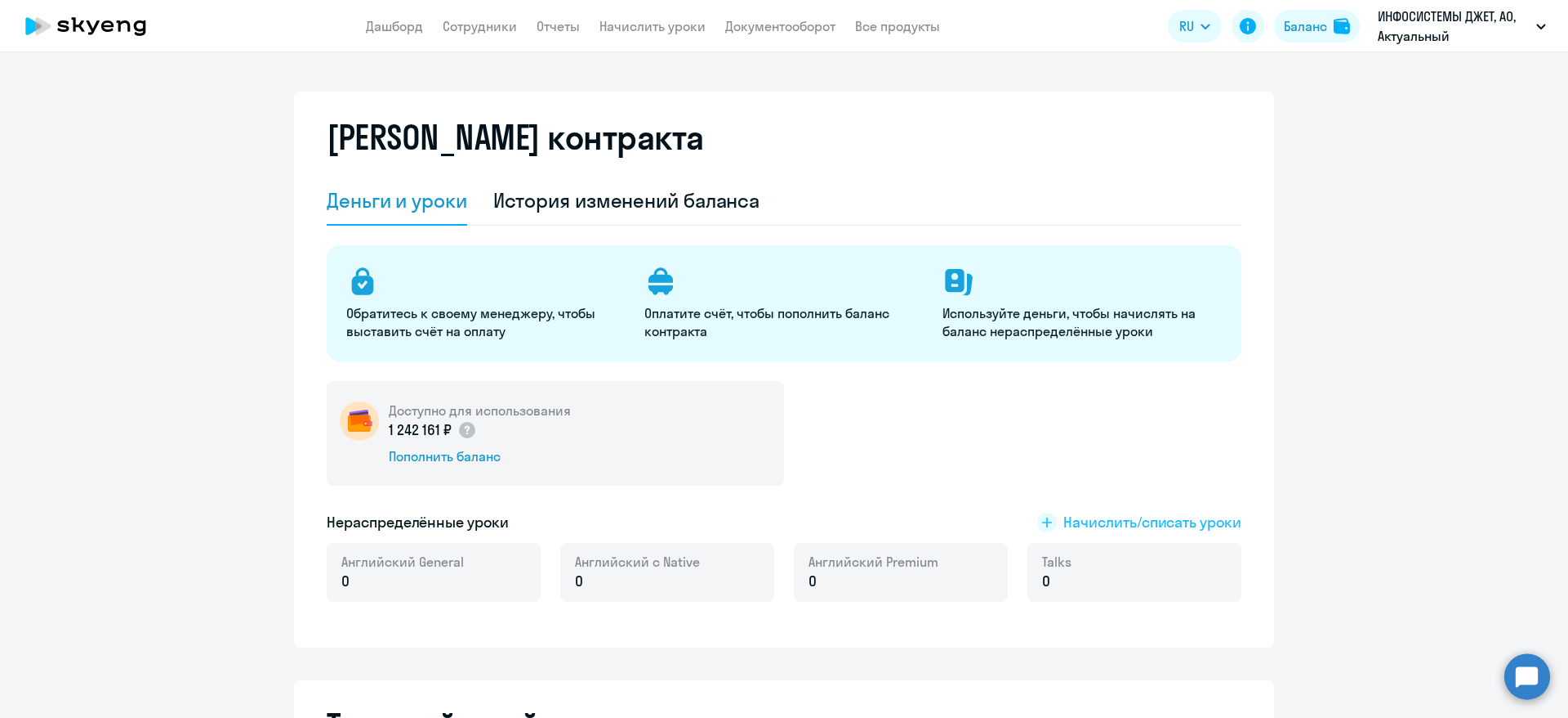
click at [1051, 518] on span "Начислить/списать уроки" at bounding box center [1139, 522] width 204 height 22
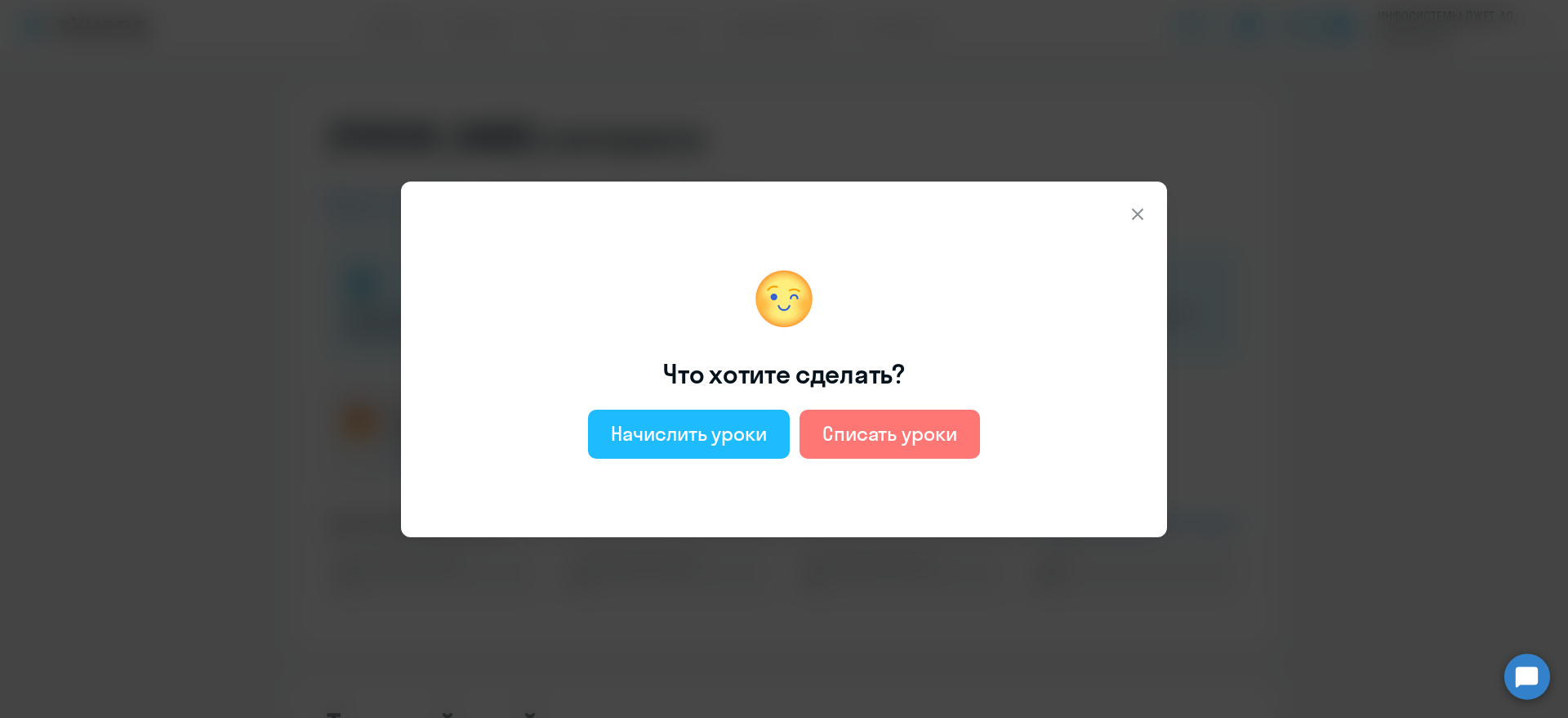
click at [661, 430] on div "Начислить уроки" at bounding box center [689, 432] width 156 height 26
select select "english_adult_not_native_speaker"
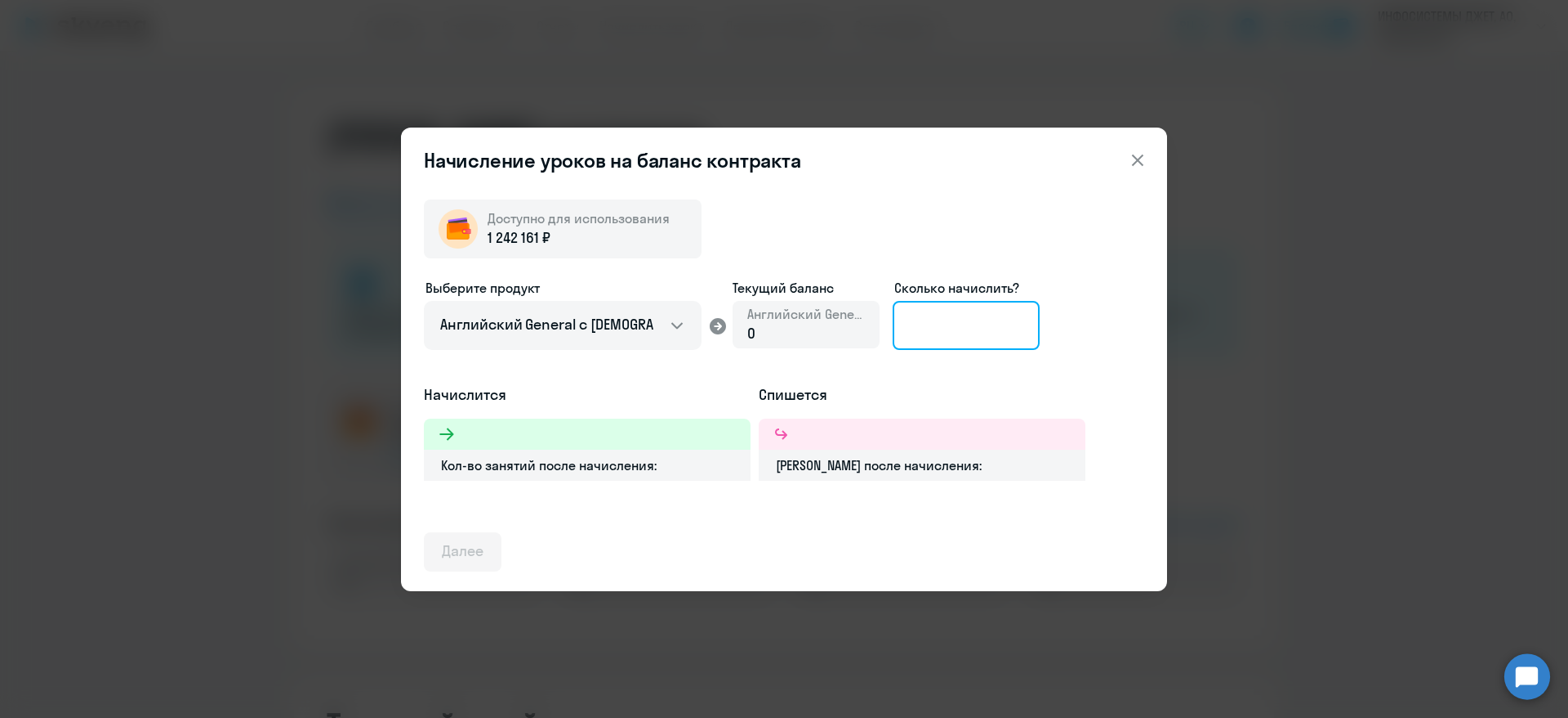
click at [942, 327] on input at bounding box center [966, 325] width 147 height 49
type input "9"
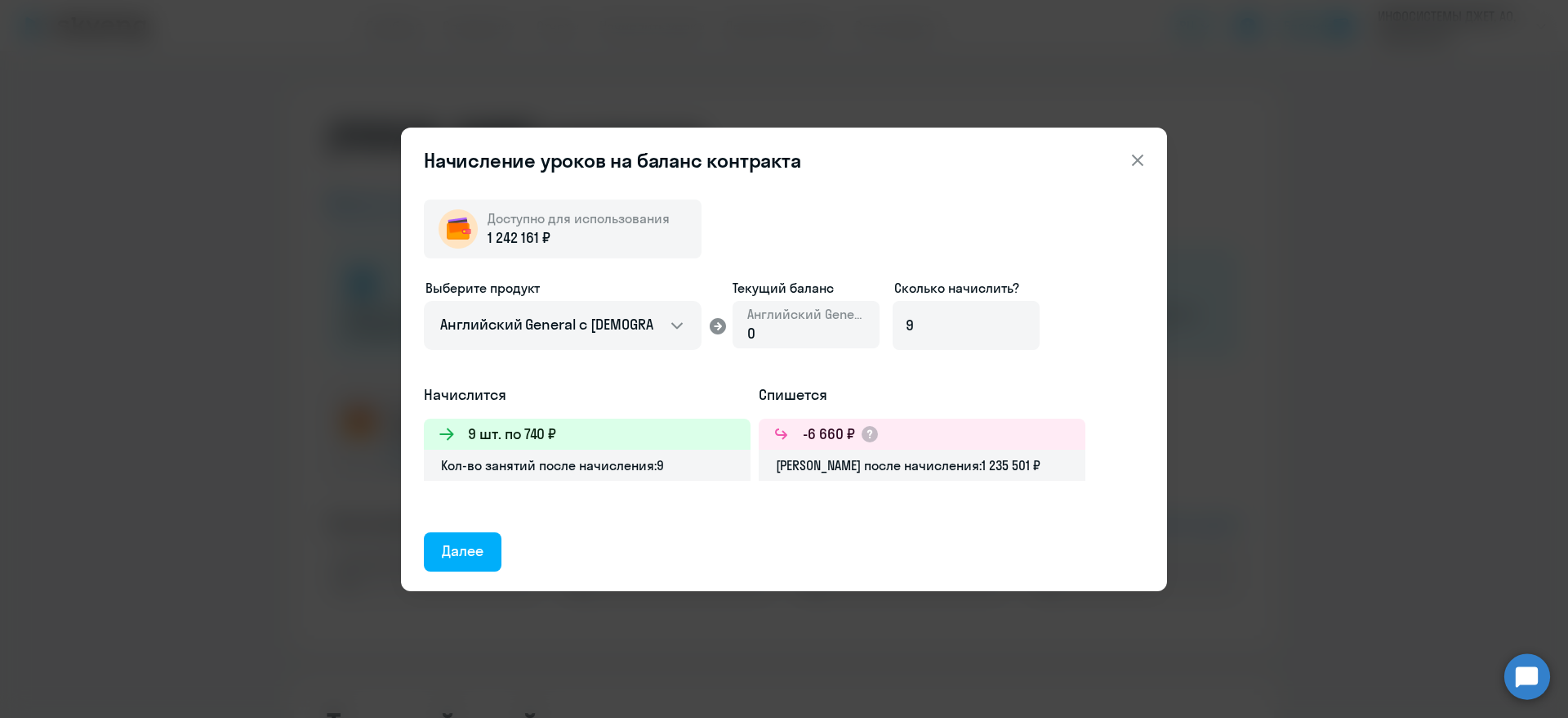
click at [1140, 160] on icon at bounding box center [1138, 159] width 12 height 12
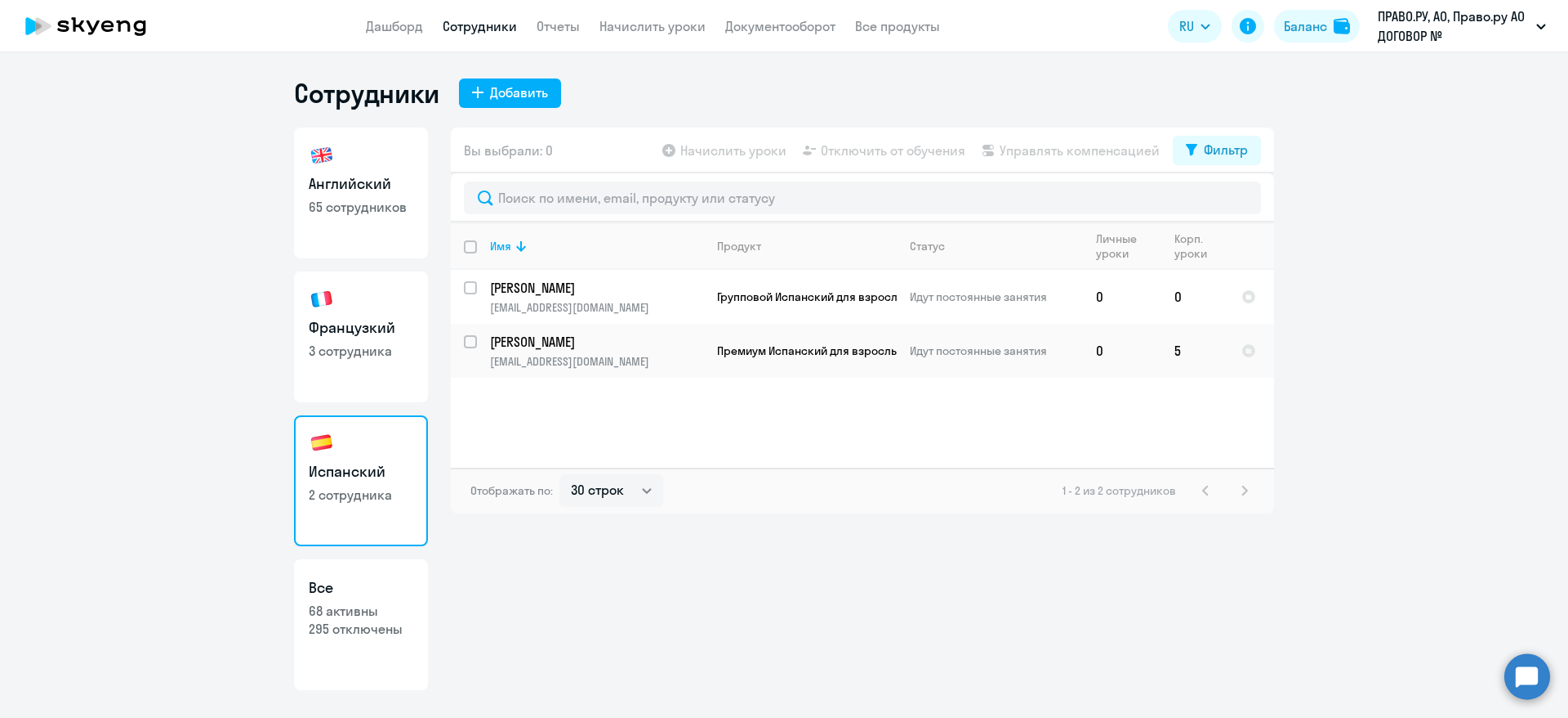
select select "30"
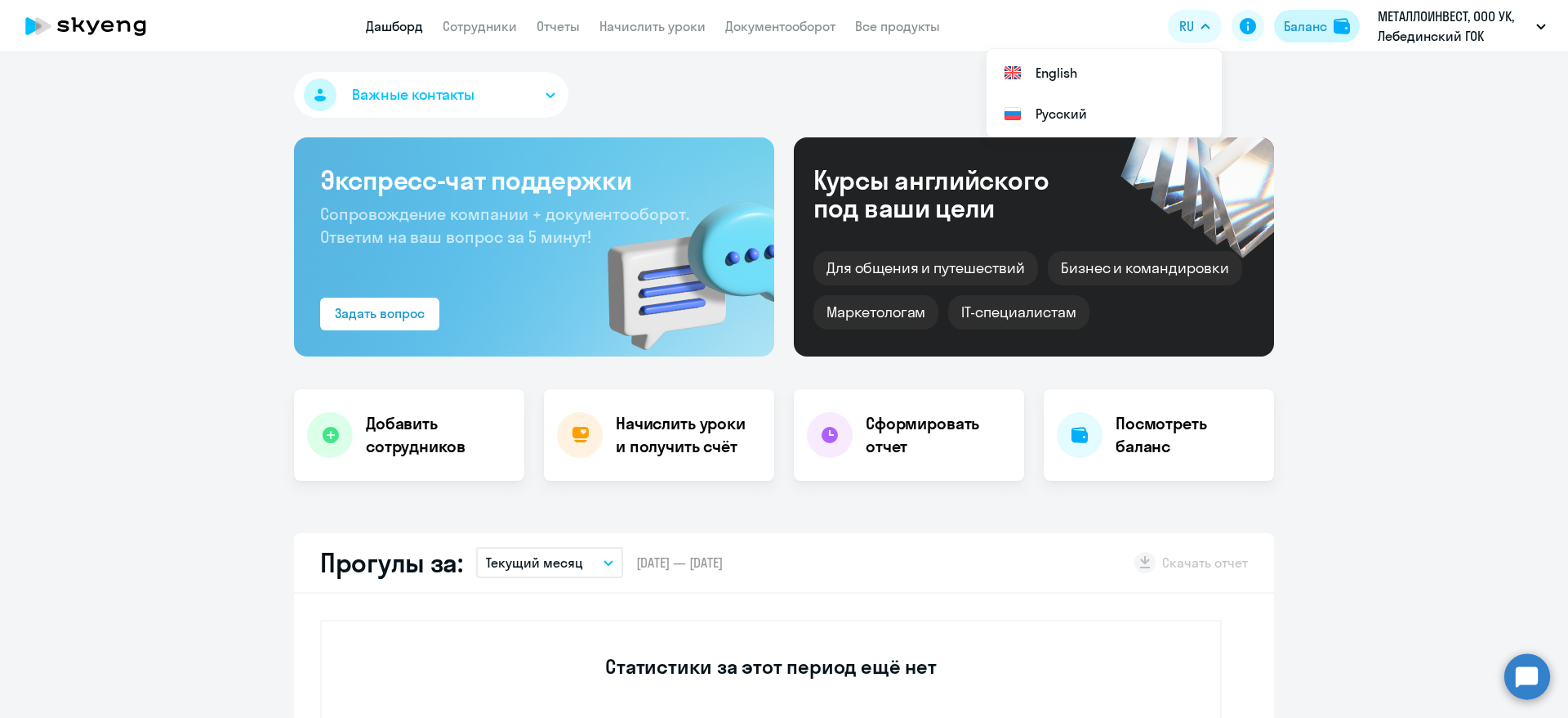
select select "30"
click at [1308, 23] on div "Баланс" at bounding box center [1306, 26] width 43 height 20
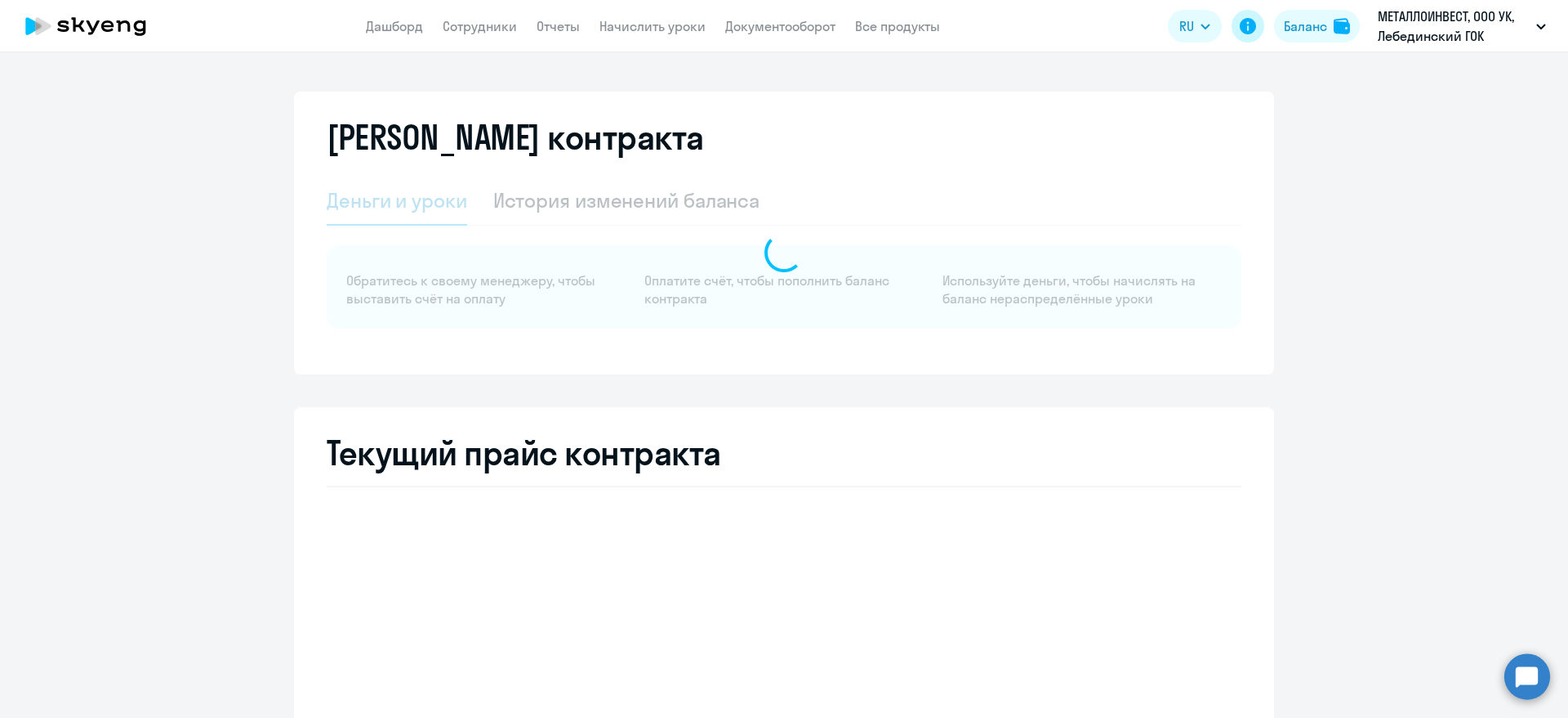
select select "english_adult_not_native_speaker_premium"
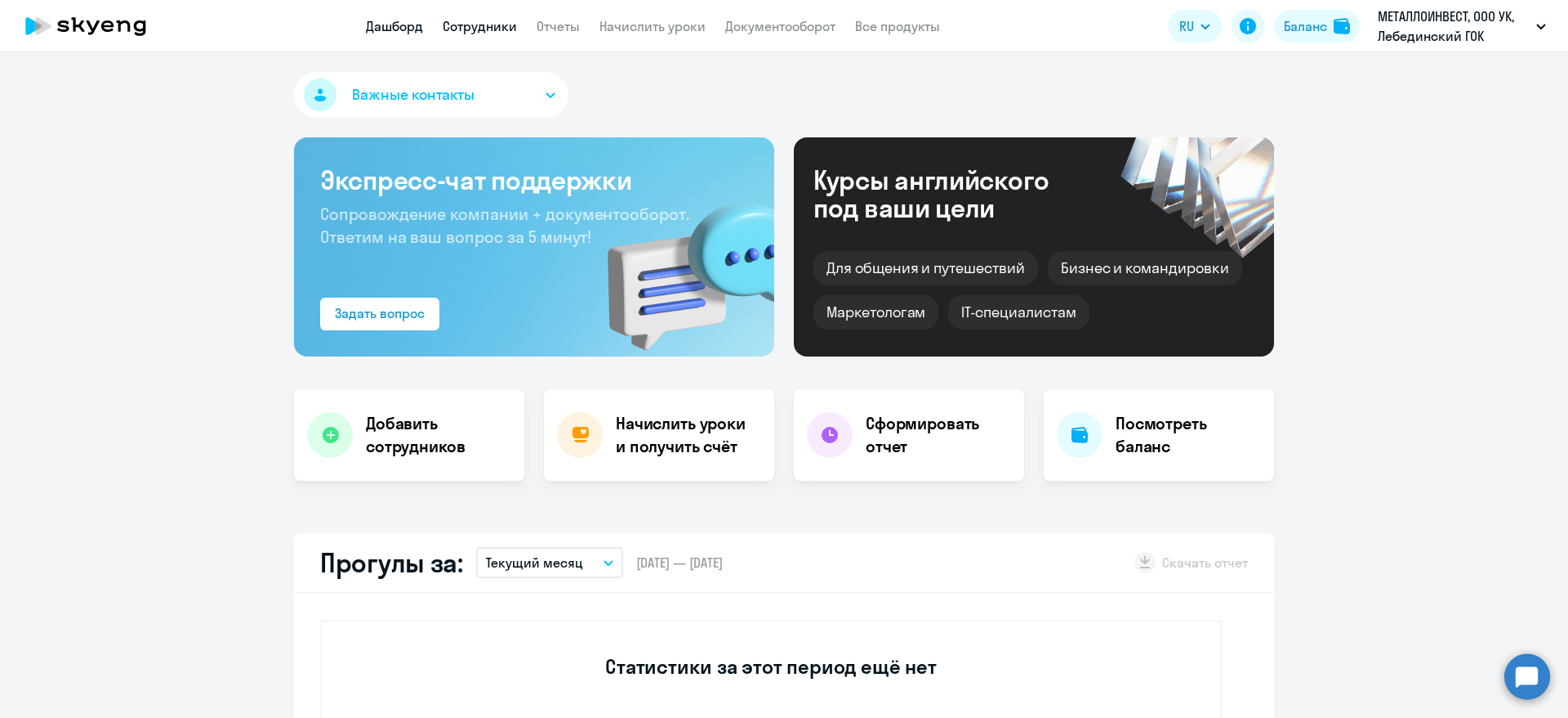
click at [480, 20] on link "Сотрудники" at bounding box center [480, 26] width 75 height 16
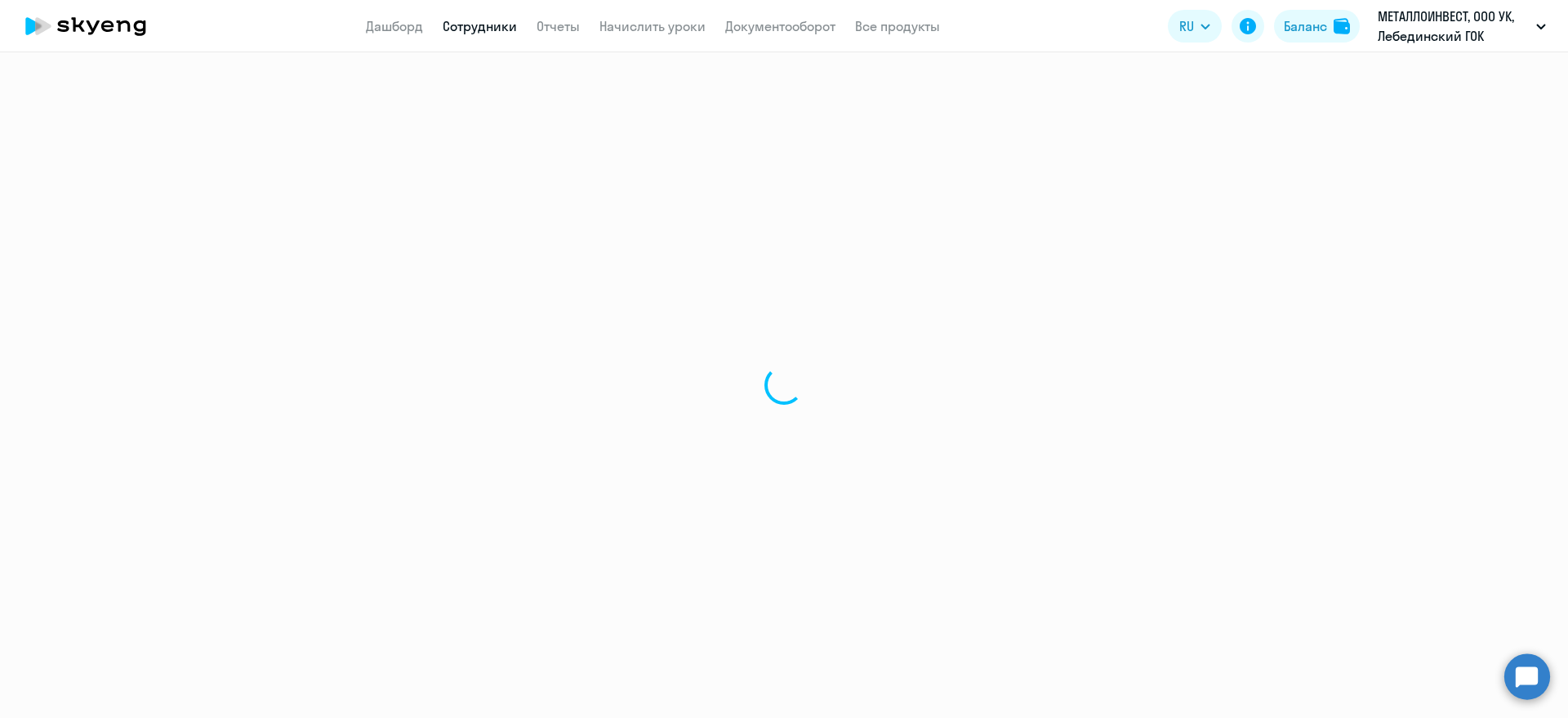
select select "30"
